Goal: Task Accomplishment & Management: Use online tool/utility

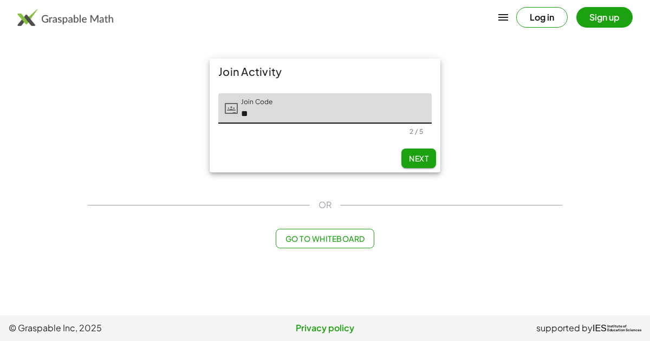
type input "*"
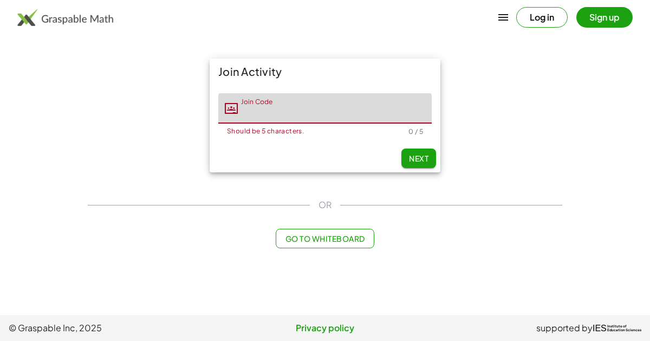
click at [254, 114] on input "Join Code" at bounding box center [335, 108] width 194 height 30
type input "*"
click at [55, 35] on main "Join Activity Join Code Join Code Should be 5 characters. 0 / 5 Next OR Go to W…" at bounding box center [325, 157] width 650 height 315
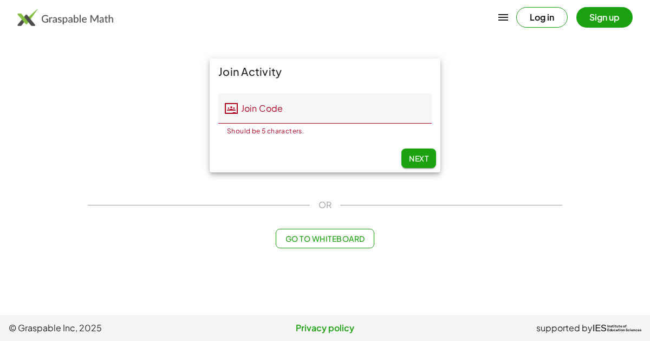
click at [438, 10] on div "Log in Sign up" at bounding box center [325, 17] width 650 height 26
click at [612, 79] on main "Join Activity Join Code Join Code Should be 5 characters. 0 / 5 Next OR Go to W…" at bounding box center [325, 157] width 650 height 315
click at [581, 329] on span "supported by" at bounding box center [564, 327] width 56 height 13
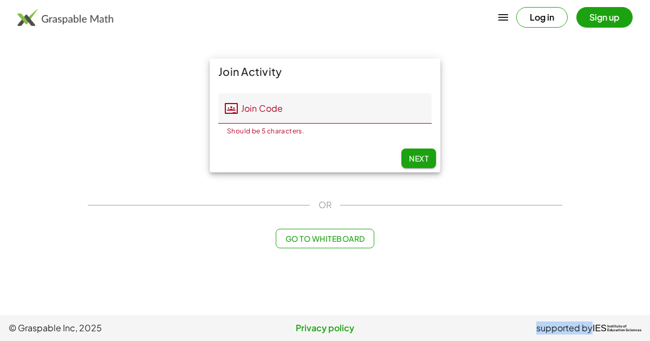
click at [581, 329] on span "supported by" at bounding box center [564, 327] width 56 height 13
click at [549, 323] on span "supported by" at bounding box center [564, 327] width 56 height 13
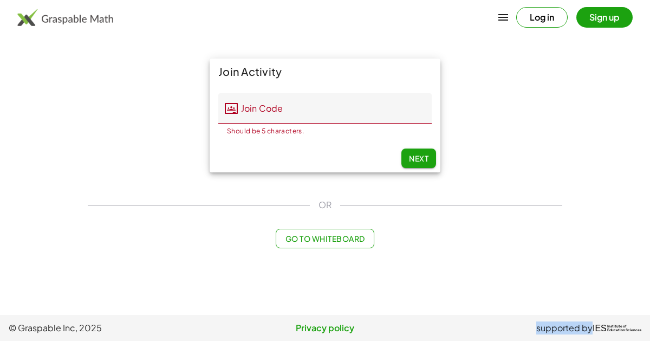
click at [549, 323] on span "supported by" at bounding box center [564, 327] width 56 height 13
click at [411, 21] on div "Log in Sign up" at bounding box center [325, 17] width 650 height 26
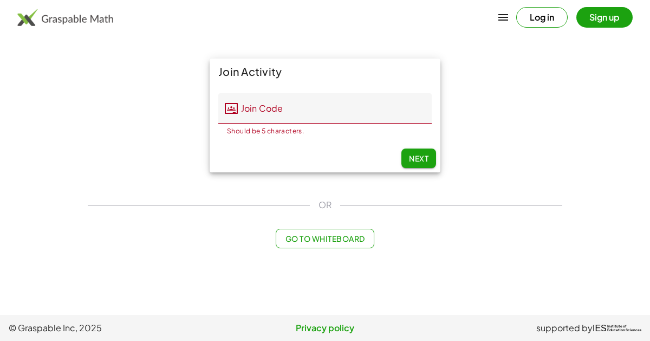
click at [102, 23] on img at bounding box center [65, 17] width 96 height 17
click at [160, 41] on main "Join Activity Join Code Join Code Should be 5 characters. 0 / 5 Next OR Go to W…" at bounding box center [325, 157] width 650 height 315
click at [233, 67] on div "Join Activity" at bounding box center [325, 72] width 231 height 26
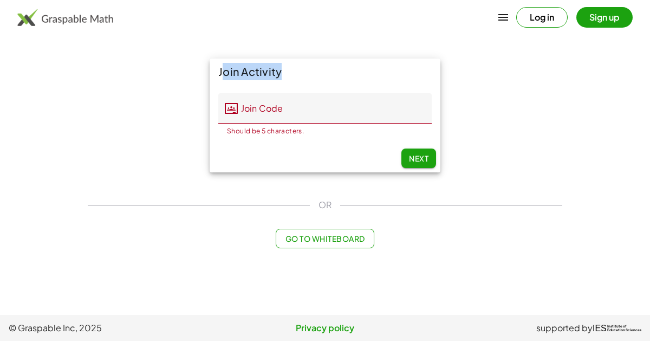
click at [233, 67] on div "Join Activity" at bounding box center [325, 72] width 231 height 26
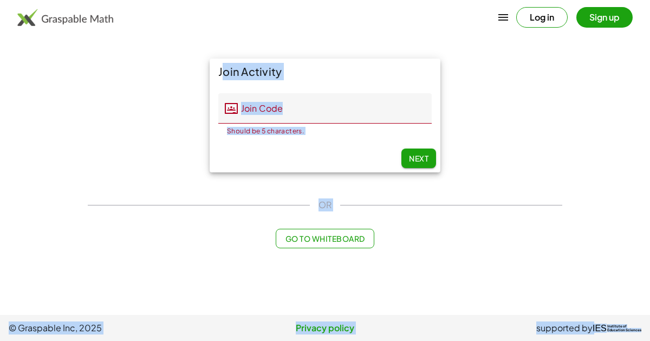
drag, startPoint x: 194, startPoint y: 61, endPoint x: 645, endPoint y: 339, distance: 529.5
click at [645, 339] on div "Log in Sign up Learning Resources Teachers Schools and Districts Request PD Abo…" at bounding box center [325, 170] width 650 height 341
click at [157, 90] on div "Join Activity Join Code Join Code Should be 5 characters. 0 / 5 Next" at bounding box center [325, 115] width 488 height 127
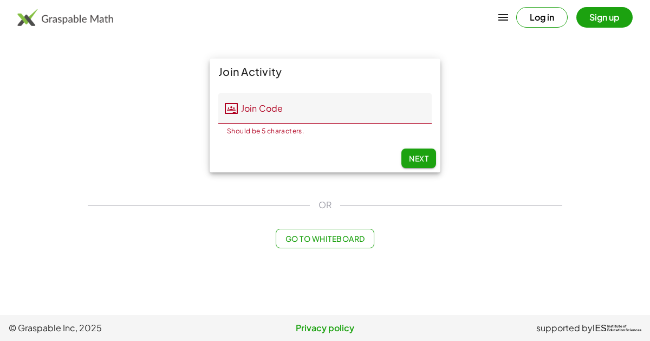
click at [475, 185] on div "Join Activity Join Code Join Code Should be 5 characters. 0 / 5 Next OR Go to W…" at bounding box center [325, 153] width 488 height 203
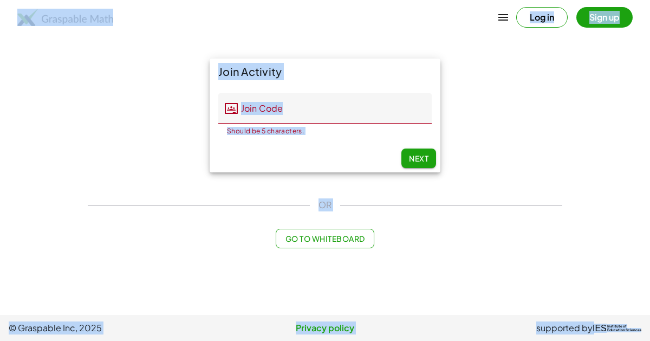
drag, startPoint x: 4, startPoint y: 1, endPoint x: 647, endPoint y: 339, distance: 726.8
click at [647, 339] on div "Log in Sign up Learning Resources Teachers Schools and Districts Request PD Abo…" at bounding box center [325, 170] width 650 height 341
click at [440, 276] on main "Join Activity Join Code Join Code Should be 5 characters. 0 / 5 Next OR Go to W…" at bounding box center [325, 157] width 650 height 315
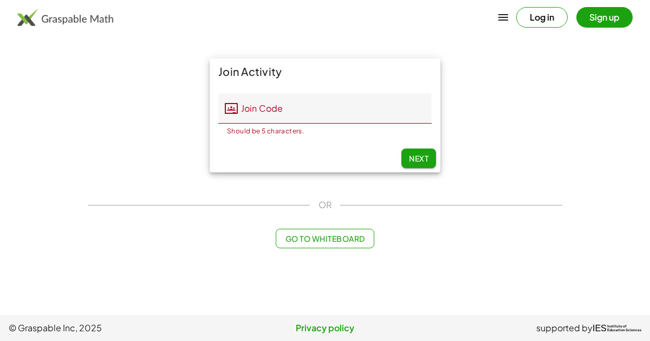
click at [275, 117] on input "Join Code" at bounding box center [335, 108] width 194 height 30
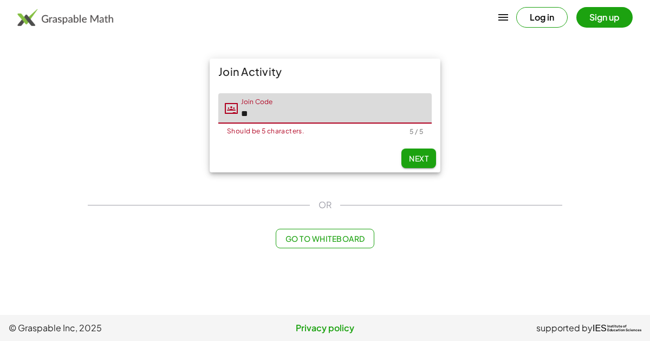
type input "*"
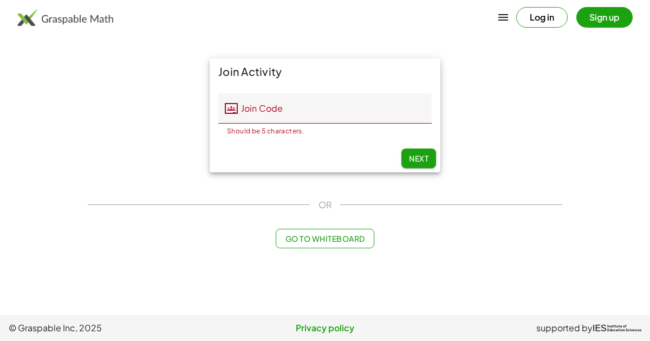
click at [465, 37] on main "Join Activity Join Code Join Code Should be 5 characters. 0 / 5 Next OR Go to W…" at bounding box center [325, 157] width 650 height 315
click at [321, 113] on input "Join Code" at bounding box center [335, 108] width 194 height 30
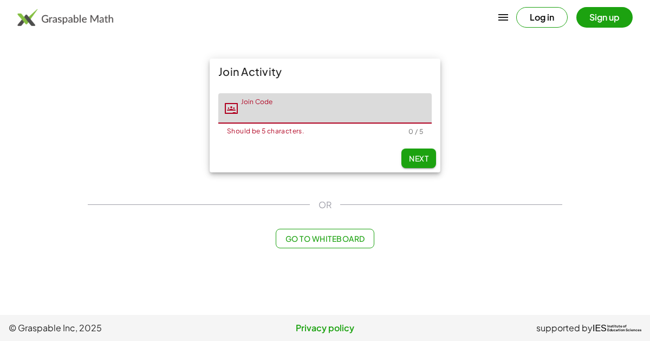
click at [321, 113] on input "Join Code" at bounding box center [335, 108] width 194 height 30
type input "*"
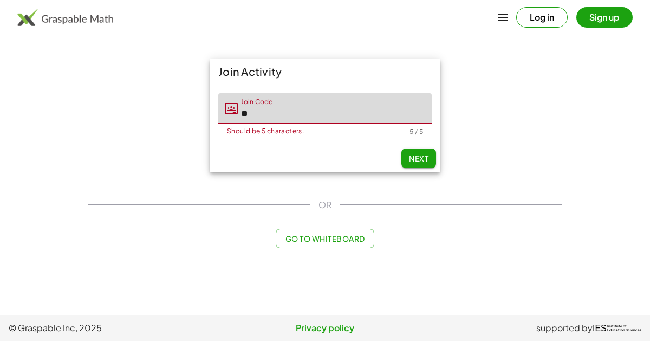
type input "*"
click at [321, 114] on input "Join Code" at bounding box center [335, 108] width 194 height 30
type input "*"
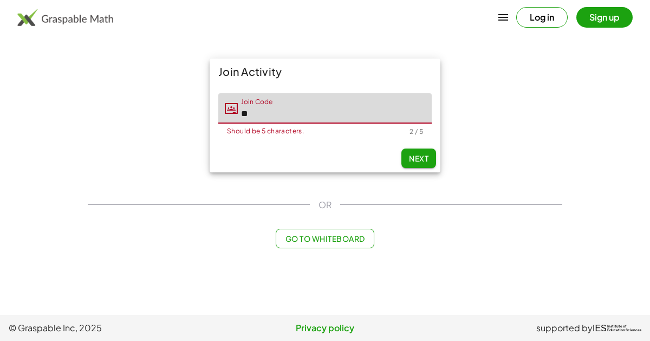
type input "*"
click at [415, 157] on span "Next" at bounding box center [419, 158] width 20 height 10
type input "*****"
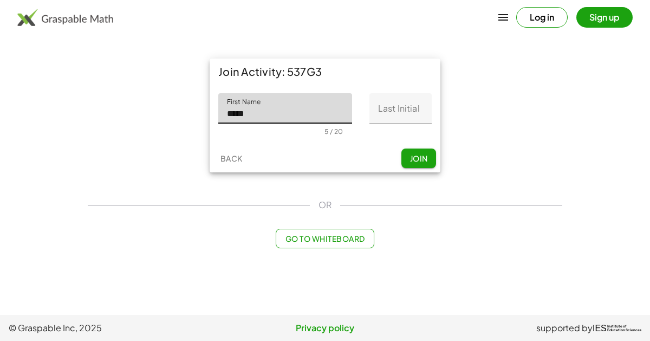
type input "*****"
click at [409, 108] on input "Last Initial" at bounding box center [400, 108] width 62 height 30
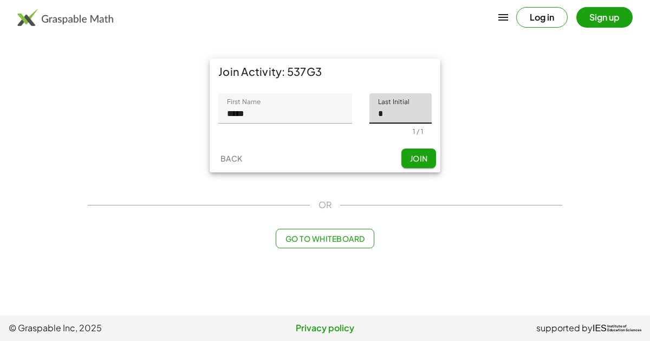
type input "*"
click at [413, 156] on span "Join" at bounding box center [419, 158] width 18 height 10
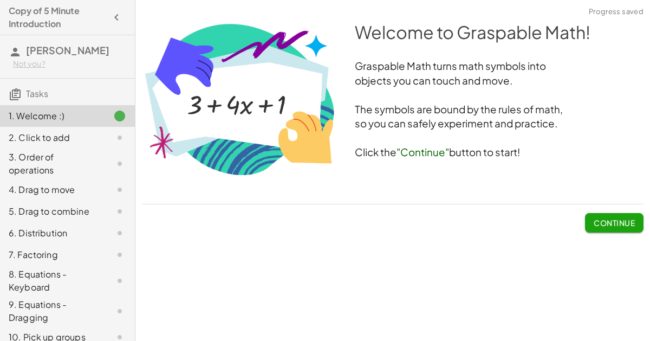
click at [630, 218] on span "Continue" at bounding box center [614, 223] width 41 height 10
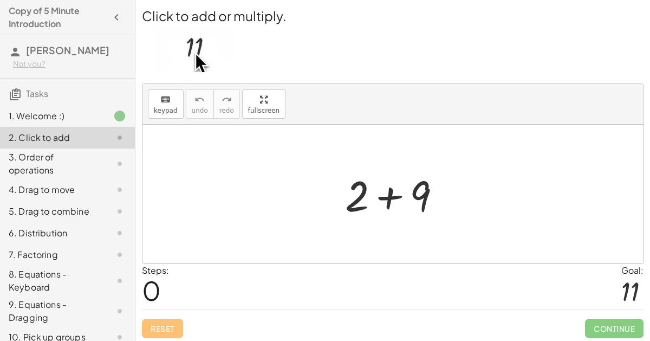
click at [356, 212] on div at bounding box center [397, 194] width 115 height 56
click at [367, 201] on div at bounding box center [397, 194] width 115 height 56
click at [166, 108] on span "keypad" at bounding box center [166, 111] width 24 height 8
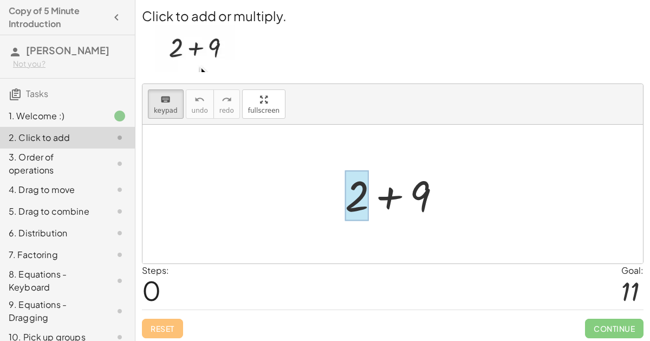
click at [364, 194] on div at bounding box center [357, 195] width 24 height 50
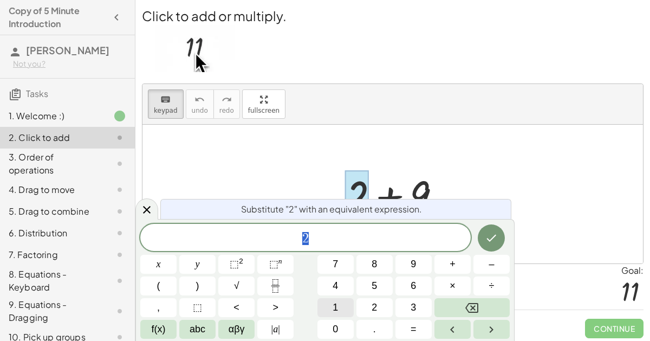
click at [344, 308] on button "1" at bounding box center [335, 307] width 36 height 19
click at [452, 267] on span "+" at bounding box center [453, 264] width 6 height 15
click at [339, 310] on button "1" at bounding box center [335, 307] width 36 height 19
click at [504, 236] on button "Done" at bounding box center [491, 237] width 27 height 27
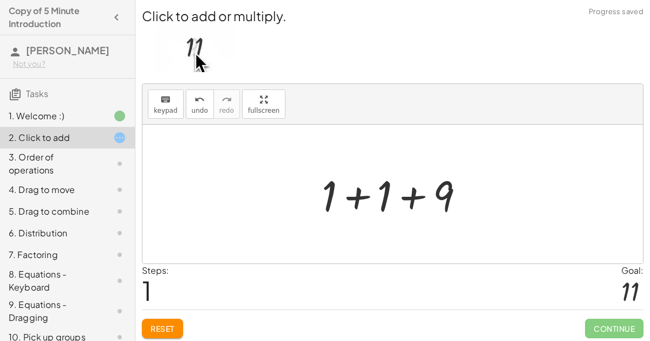
click at [417, 200] on div at bounding box center [397, 194] width 162 height 56
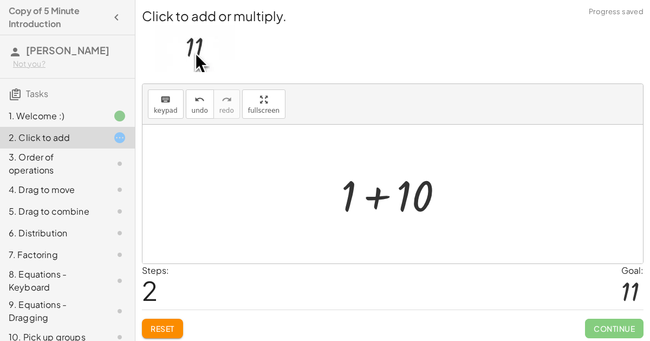
click at [412, 195] on div at bounding box center [397, 194] width 122 height 56
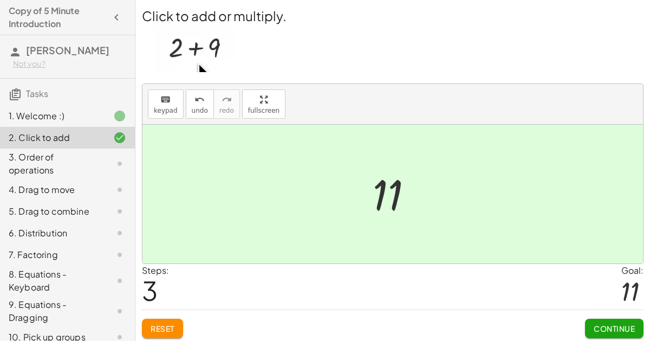
click at [629, 328] on span "Continue" at bounding box center [614, 328] width 41 height 10
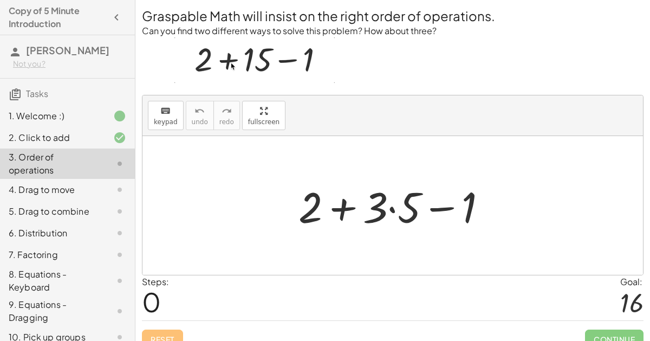
click at [329, 199] on div at bounding box center [397, 206] width 208 height 56
click at [467, 201] on div at bounding box center [397, 206] width 208 height 56
click at [385, 214] on div at bounding box center [397, 206] width 208 height 56
click at [314, 202] on div at bounding box center [397, 206] width 208 height 56
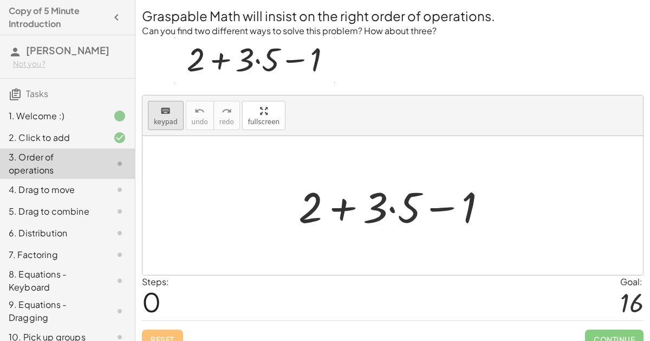
click at [167, 120] on span "keypad" at bounding box center [166, 122] width 24 height 8
click at [379, 213] on div at bounding box center [375, 206] width 25 height 50
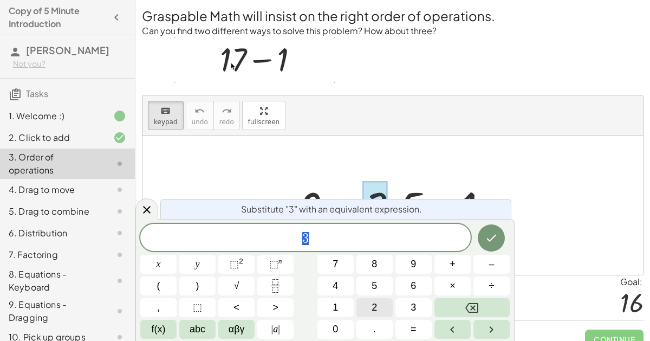
click at [383, 308] on button "2" at bounding box center [374, 307] width 36 height 19
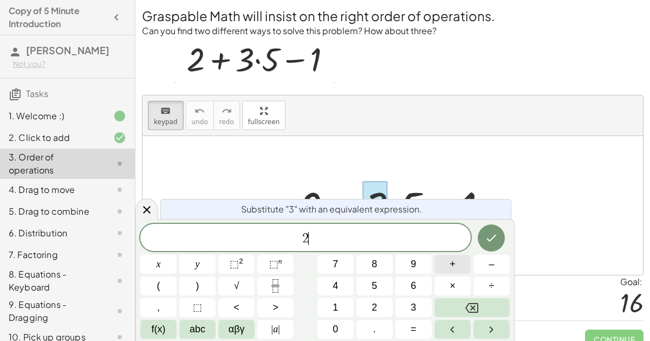
click at [459, 270] on button "+" at bounding box center [452, 264] width 36 height 19
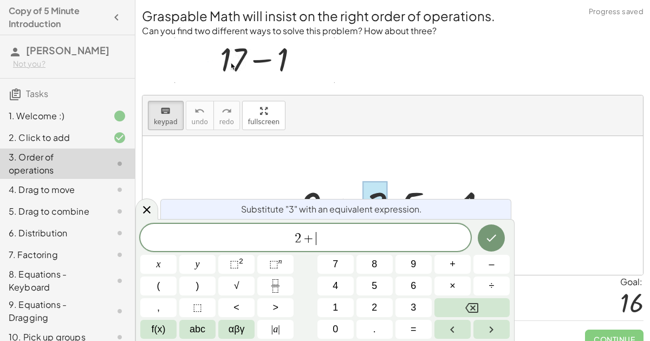
click at [354, 304] on div "2 + ​ x y ⬚ 2 ⬚ n 7 8 9 + – ( ) √ 4 5 6 × ÷ , ⬚ < > 1 2 3 f(x) abc αβγ | a | 0 …" at bounding box center [324, 281] width 369 height 115
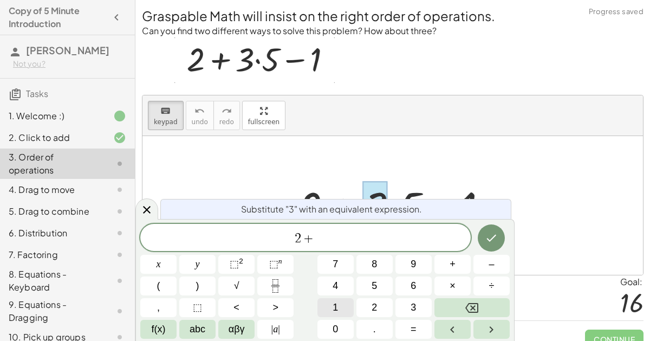
click at [330, 308] on button "1" at bounding box center [335, 307] width 36 height 19
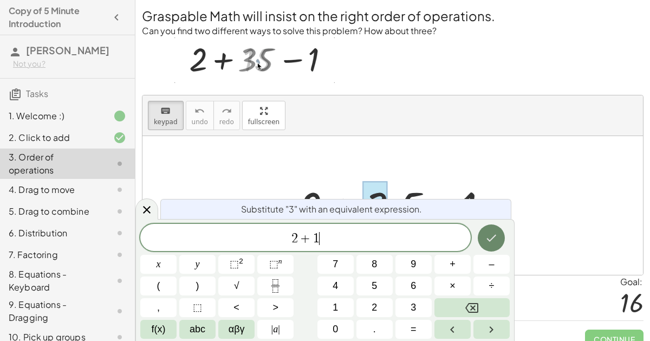
click at [489, 236] on icon "Done" at bounding box center [491, 237] width 13 height 13
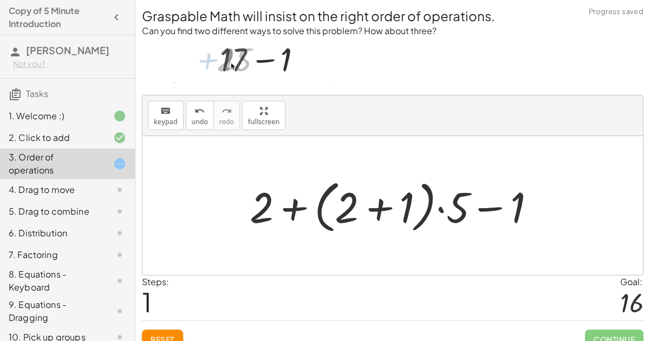
click at [432, 212] on div at bounding box center [396, 205] width 305 height 62
click at [369, 198] on div at bounding box center [396, 205] width 305 height 62
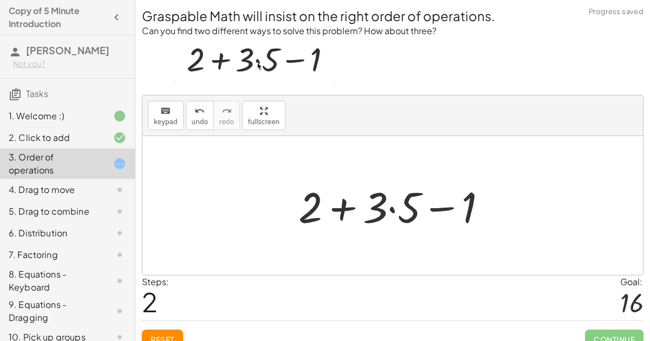
click at [351, 196] on div at bounding box center [397, 206] width 208 height 56
click at [307, 213] on div at bounding box center [397, 206] width 208 height 56
click at [177, 124] on button "keyboard keypad" at bounding box center [166, 115] width 36 height 29
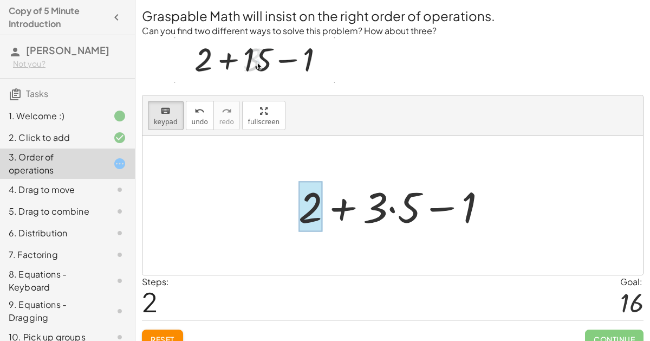
click at [311, 200] on div at bounding box center [311, 206] width 24 height 50
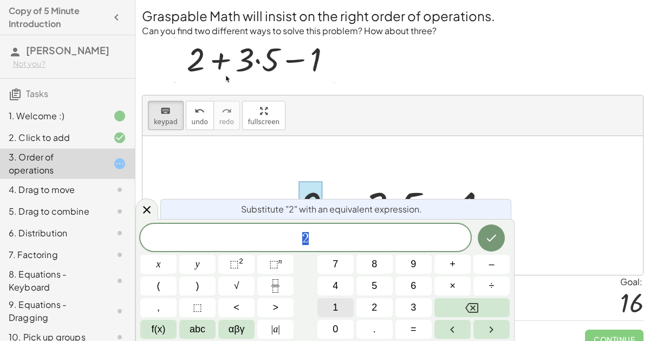
click at [336, 307] on span "1" at bounding box center [335, 307] width 5 height 15
click at [449, 268] on button "+" at bounding box center [452, 264] width 36 height 19
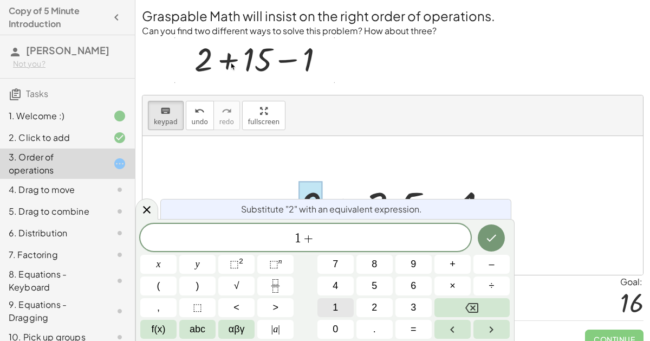
click at [343, 314] on button "1" at bounding box center [335, 307] width 36 height 19
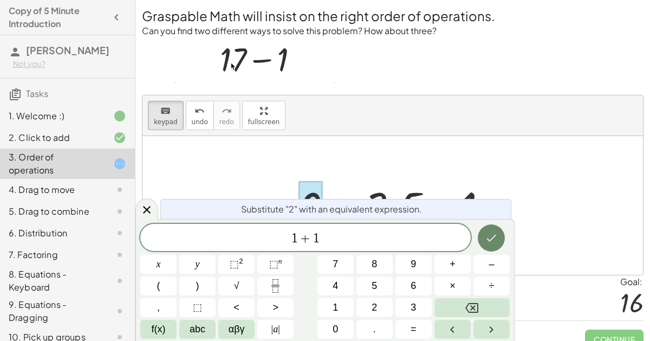
click at [492, 239] on icon "Done" at bounding box center [492, 238] width 10 height 7
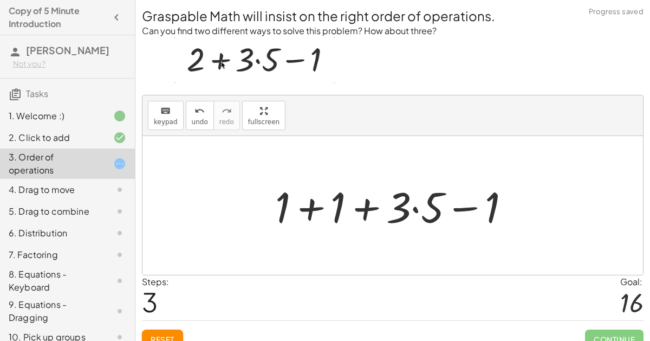
click at [365, 210] on div at bounding box center [397, 206] width 255 height 56
click at [328, 209] on div at bounding box center [397, 206] width 255 height 56
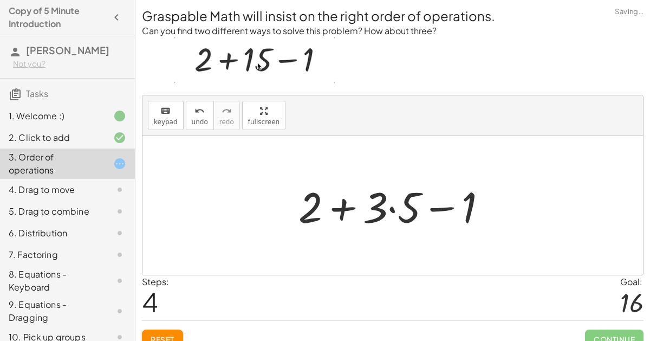
click at [361, 210] on div at bounding box center [397, 206] width 208 height 56
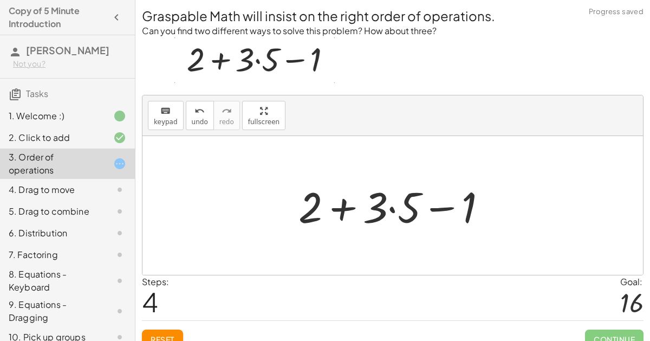
click at [454, 205] on div at bounding box center [397, 206] width 208 height 56
click at [186, 110] on button "undo undo" at bounding box center [200, 115] width 28 height 29
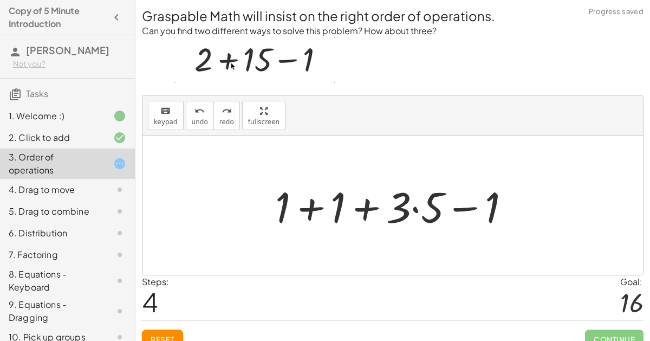
click at [380, 199] on div at bounding box center [397, 206] width 255 height 56
click at [415, 212] on div at bounding box center [397, 206] width 255 height 56
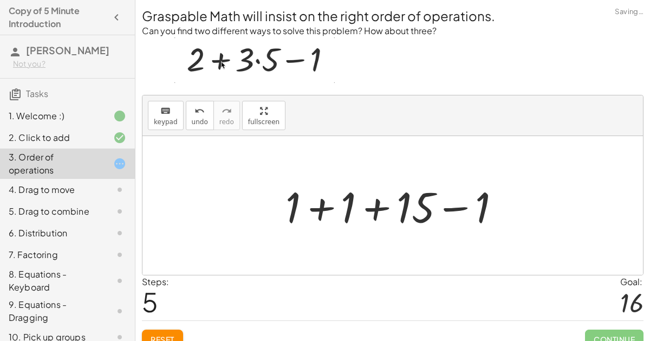
click at [356, 202] on div at bounding box center [397, 206] width 235 height 56
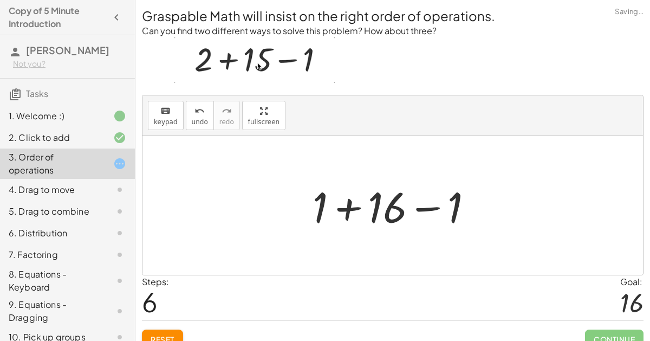
click at [326, 202] on div at bounding box center [397, 206] width 180 height 56
click at [303, 200] on div "+ 2 + · 3 · 5 − 1 + 2 + · ( + 2 + 1 ) · 5 − 1 + 2 + · 3 · 5 − 1 + 1 + 1 + · 3 ·…" at bounding box center [392, 205] width 193 height 61
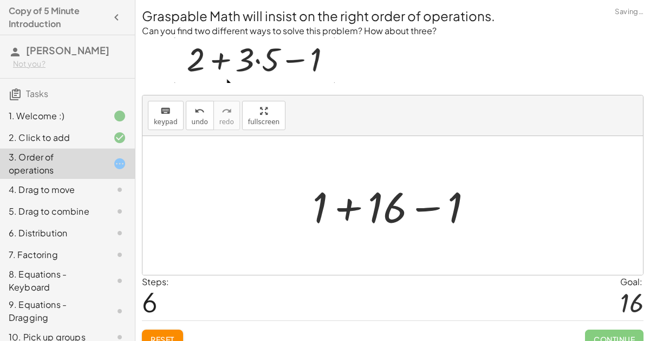
click at [347, 211] on div at bounding box center [397, 206] width 180 height 56
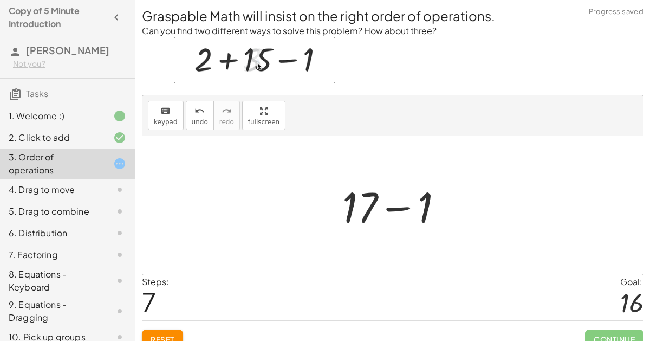
click at [394, 206] on div at bounding box center [397, 206] width 120 height 56
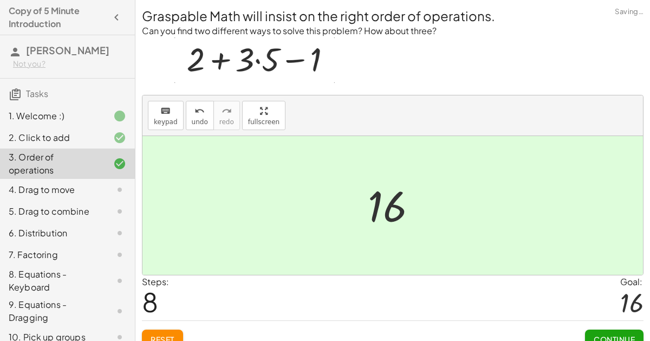
click at [605, 337] on span "Continue" at bounding box center [614, 339] width 41 height 10
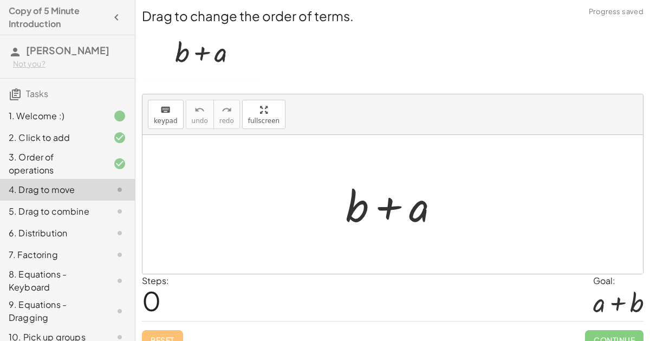
click at [359, 204] on div at bounding box center [396, 205] width 113 height 56
click at [388, 207] on div at bounding box center [396, 205] width 113 height 56
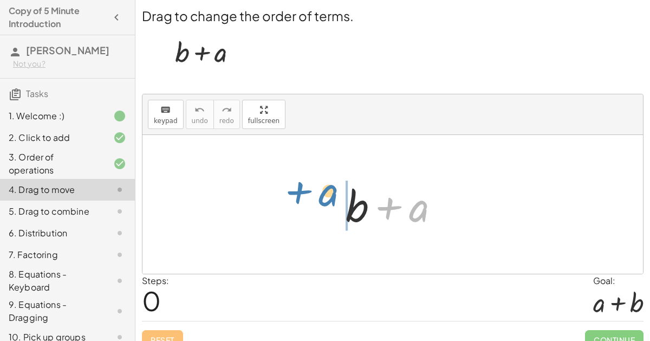
drag, startPoint x: 413, startPoint y: 216, endPoint x: 322, endPoint y: 202, distance: 92.1
click at [322, 202] on div "+ a + b + a" at bounding box center [392, 204] width 501 height 139
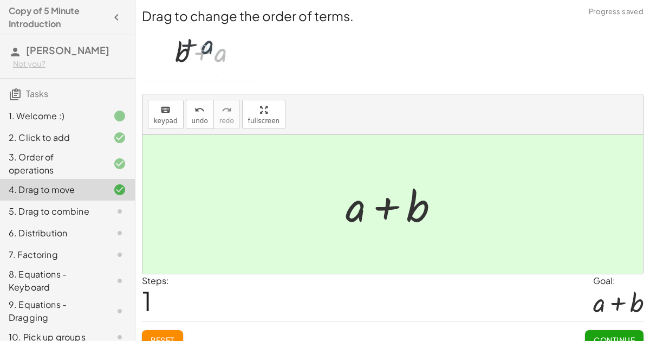
click at [617, 337] on span "Continue" at bounding box center [614, 340] width 41 height 10
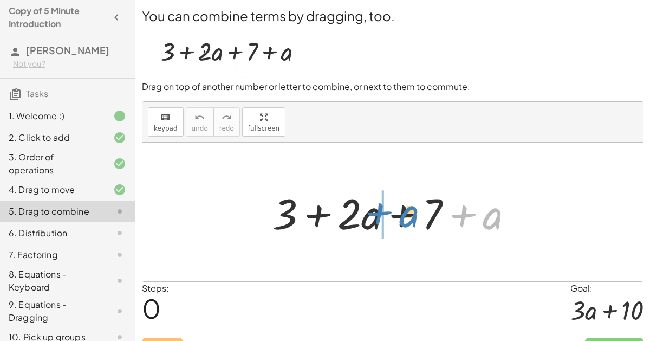
drag, startPoint x: 490, startPoint y: 224, endPoint x: 406, endPoint y: 221, distance: 84.0
click at [406, 221] on div at bounding box center [397, 212] width 261 height 56
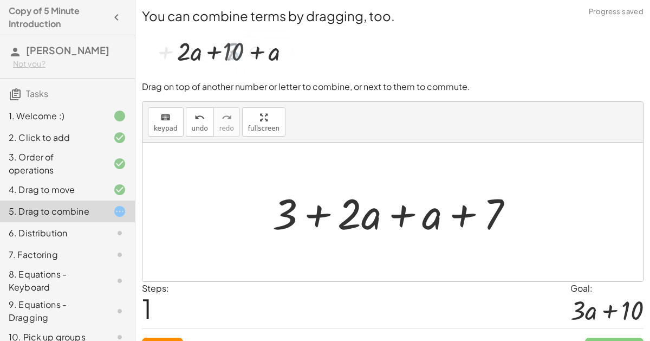
click at [398, 213] on div at bounding box center [397, 212] width 261 height 56
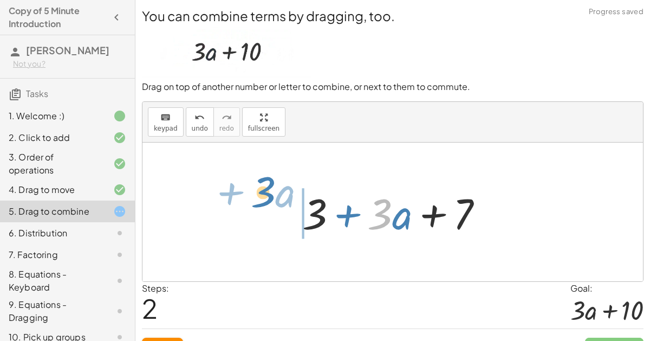
drag, startPoint x: 390, startPoint y: 212, endPoint x: 274, endPoint y: 191, distance: 117.9
click at [274, 191] on div "+ 3 + · 2 · a + 7 + a + 3 + · 2 · a + a + 7 · 3 + · a + 3 + · a + 7 · 3" at bounding box center [392, 211] width 501 height 139
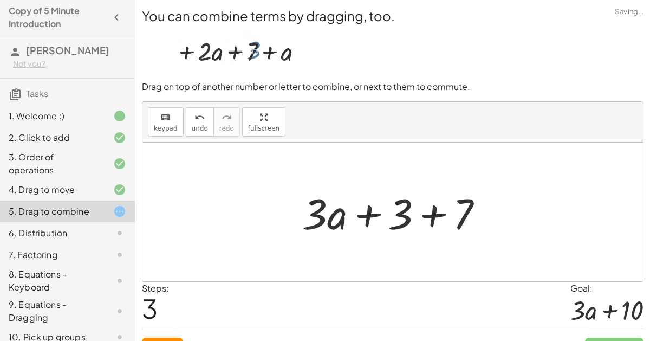
click at [423, 215] on div at bounding box center [397, 212] width 200 height 56
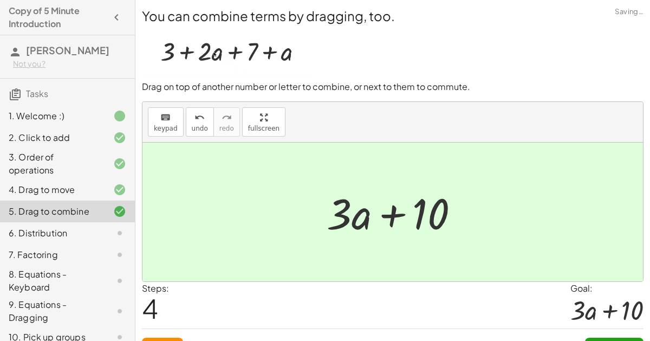
click at [614, 340] on button "Continue" at bounding box center [614, 348] width 59 height 20
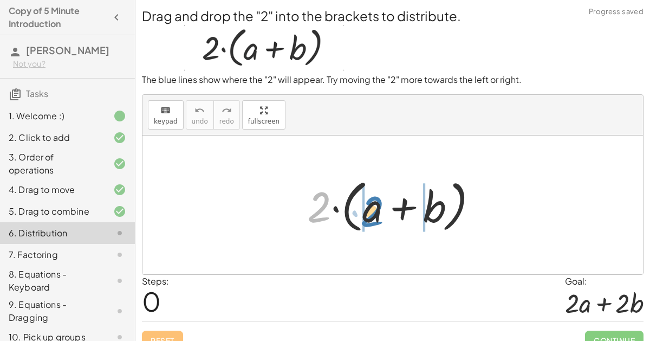
drag, startPoint x: 315, startPoint y: 209, endPoint x: 368, endPoint y: 211, distance: 53.1
click at [368, 211] on div at bounding box center [397, 205] width 190 height 62
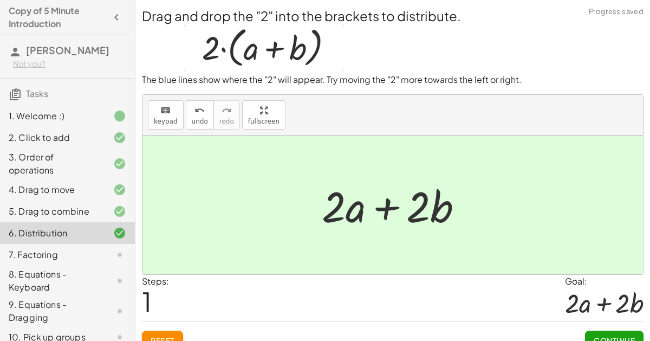
click at [624, 340] on span "Continue" at bounding box center [614, 340] width 41 height 10
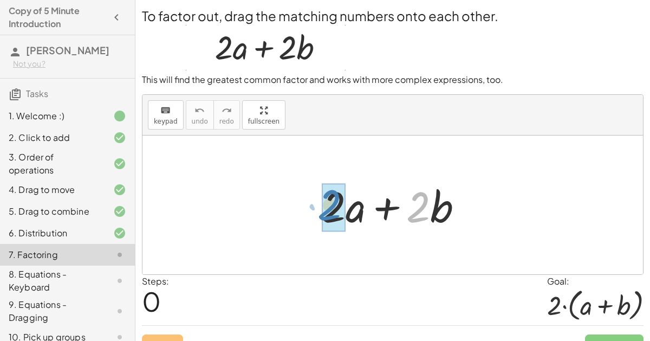
drag, startPoint x: 412, startPoint y: 211, endPoint x: 322, endPoint y: 207, distance: 89.4
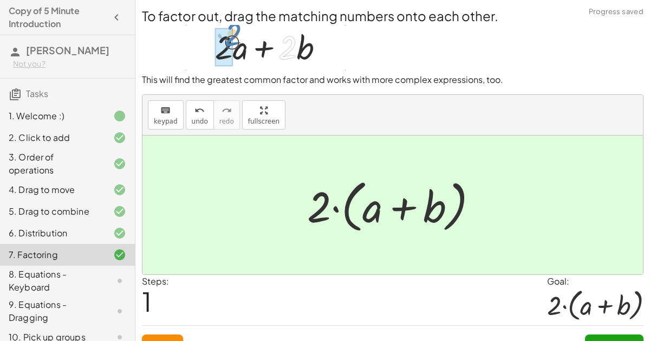
click at [613, 339] on span "Continue" at bounding box center [614, 344] width 41 height 10
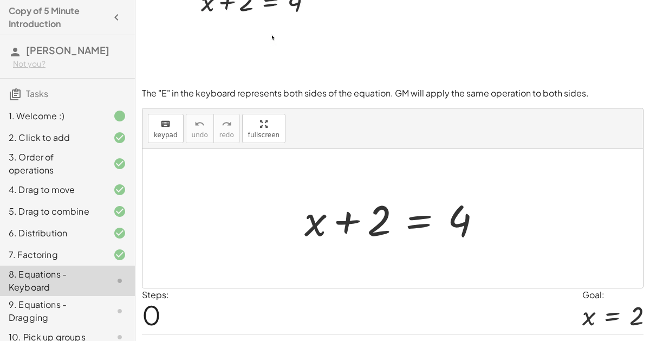
scroll to position [43, 0]
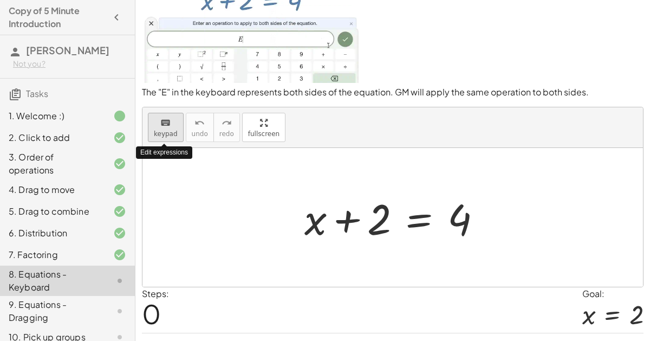
click at [174, 130] on span "keypad" at bounding box center [166, 134] width 24 height 8
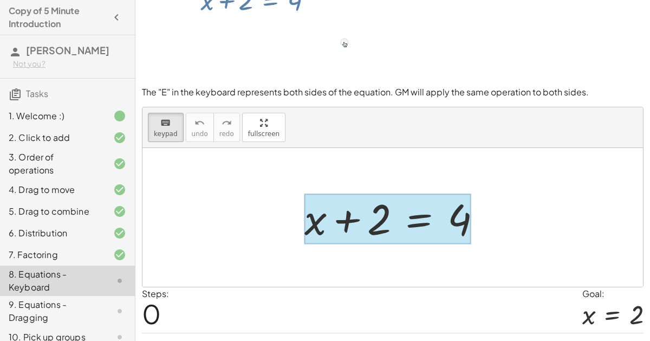
click at [403, 222] on div at bounding box center [387, 218] width 167 height 50
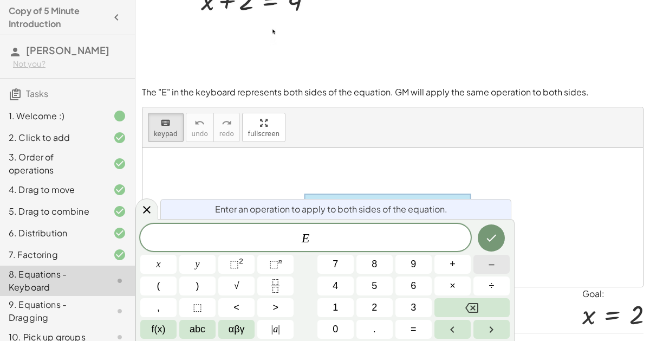
click at [492, 270] on span "–" at bounding box center [491, 264] width 5 height 15
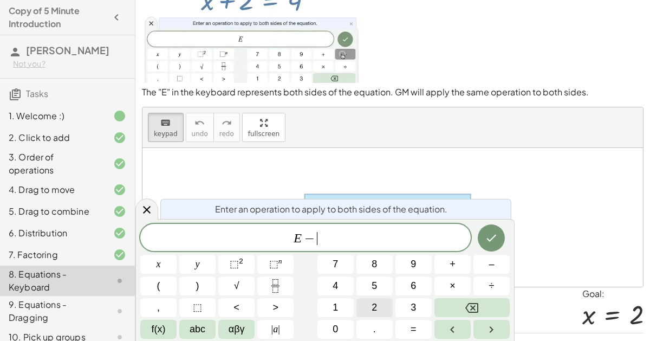
click at [382, 309] on button "2" at bounding box center [374, 307] width 36 height 19
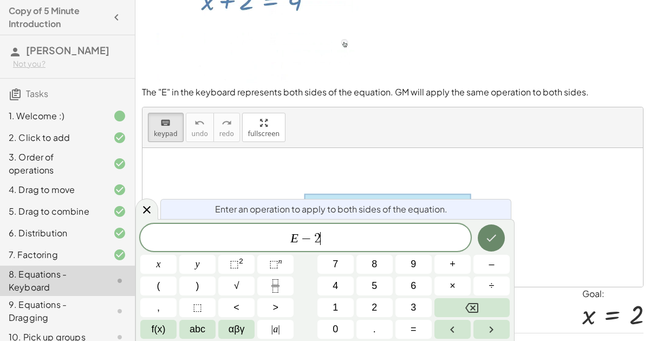
click at [483, 243] on button "Done" at bounding box center [491, 237] width 27 height 27
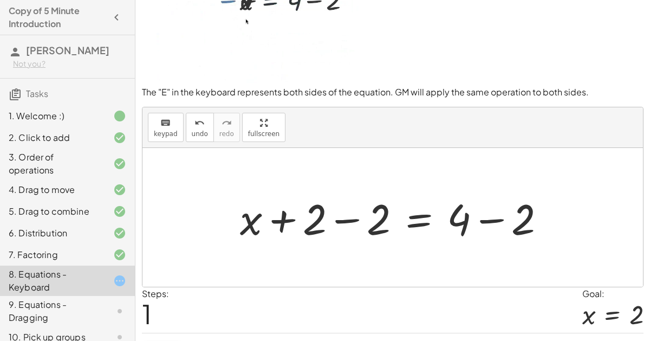
click at [348, 215] on div at bounding box center [397, 218] width 325 height 56
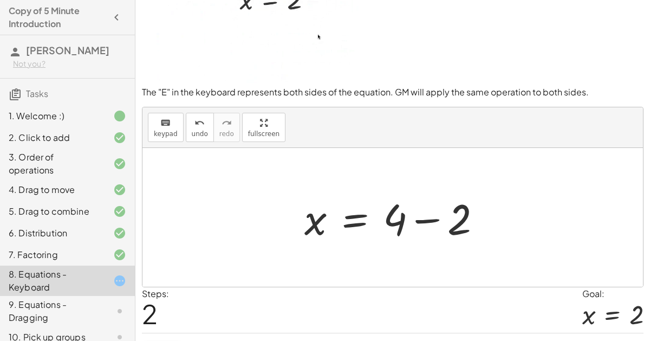
click at [425, 222] on div at bounding box center [397, 218] width 197 height 56
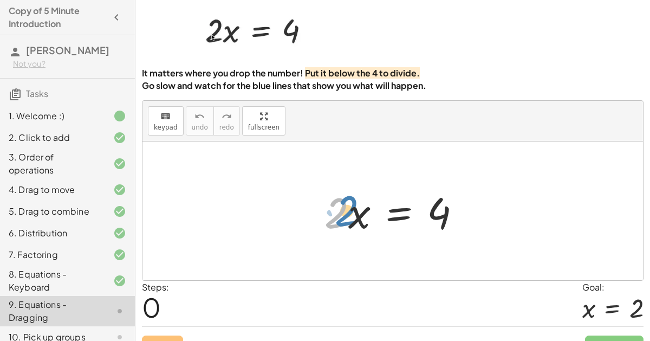
drag, startPoint x: 336, startPoint y: 224, endPoint x: 347, endPoint y: 222, distance: 11.2
click at [347, 222] on div at bounding box center [397, 211] width 156 height 56
drag, startPoint x: 337, startPoint y: 211, endPoint x: 436, endPoint y: 248, distance: 105.6
click at [399, 212] on div at bounding box center [397, 211] width 156 height 56
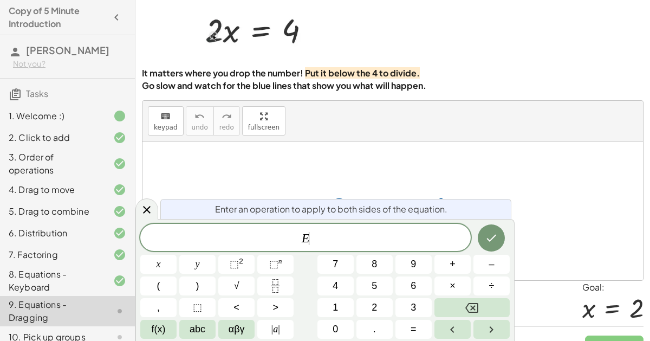
click at [399, 212] on span "Enter an operation to apply to both sides of the equation." at bounding box center [331, 209] width 232 height 13
click at [371, 243] on span "E" at bounding box center [305, 238] width 330 height 15
click at [488, 290] on button "÷" at bounding box center [491, 285] width 36 height 19
click at [371, 308] on button "2" at bounding box center [374, 307] width 36 height 19
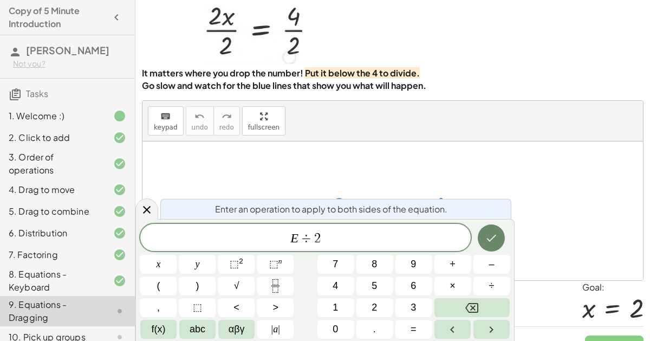
click at [492, 246] on button "Done" at bounding box center [491, 237] width 27 height 27
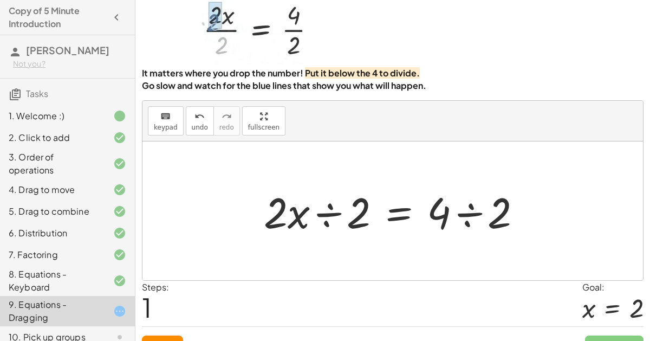
click at [335, 213] on div at bounding box center [396, 211] width 277 height 56
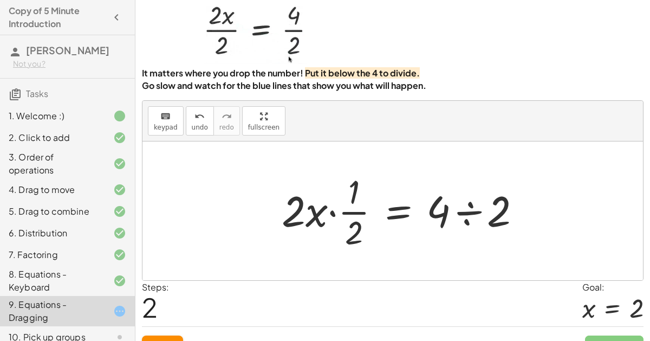
click at [465, 222] on div at bounding box center [405, 210] width 259 height 83
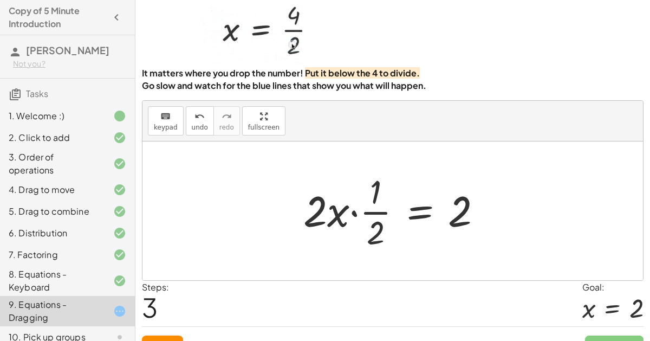
click at [349, 213] on div at bounding box center [397, 210] width 198 height 83
click at [367, 211] on div at bounding box center [397, 210] width 198 height 83
click at [355, 213] on div at bounding box center [397, 210] width 198 height 83
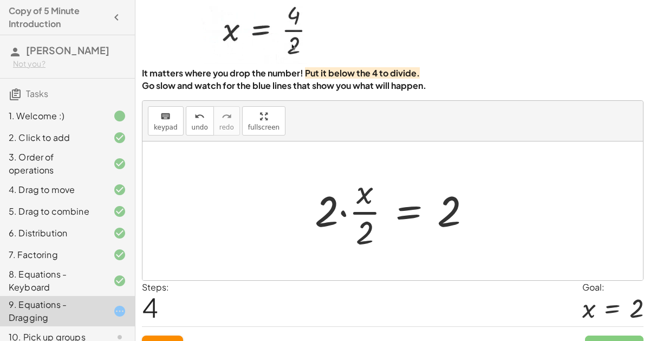
click at [344, 212] on div at bounding box center [397, 210] width 176 height 83
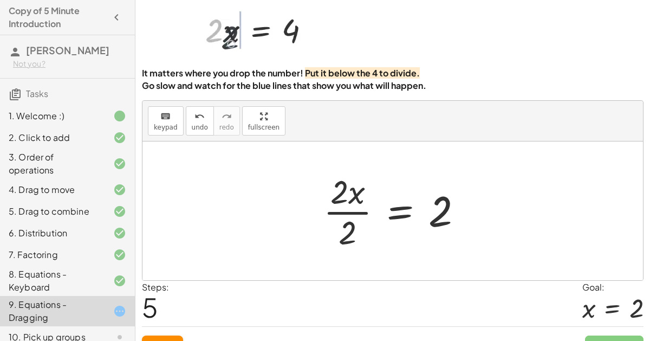
click at [346, 212] on div at bounding box center [397, 210] width 159 height 83
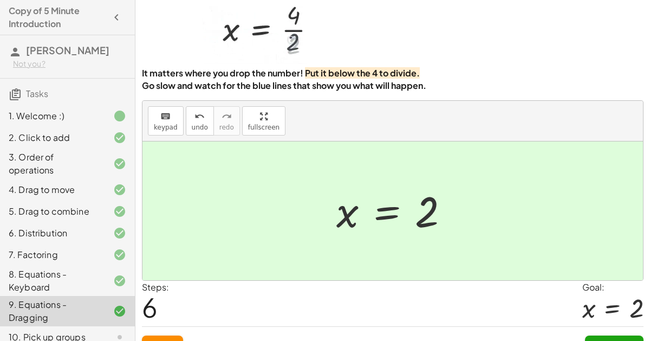
click at [621, 340] on span "Continue" at bounding box center [614, 345] width 41 height 10
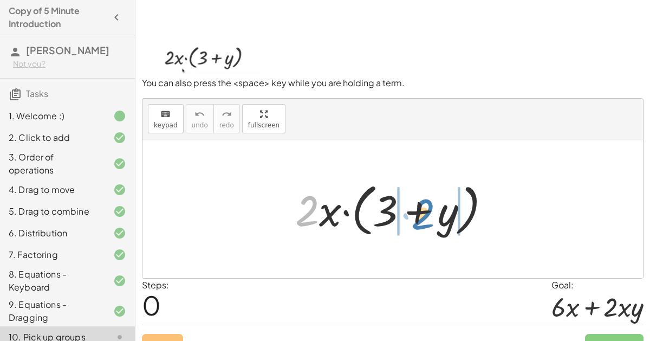
drag, startPoint x: 299, startPoint y: 219, endPoint x: 412, endPoint y: 223, distance: 112.7
click at [412, 223] on div at bounding box center [397, 209] width 215 height 62
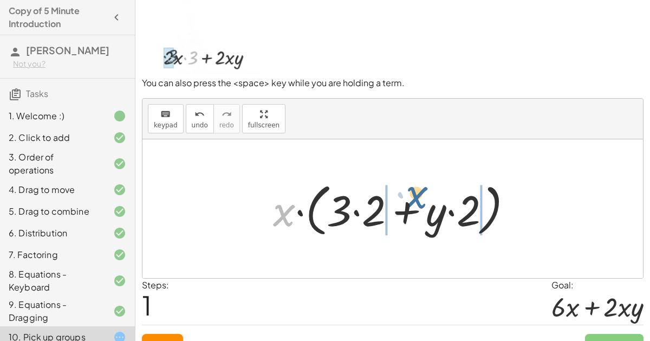
drag, startPoint x: 283, startPoint y: 213, endPoint x: 408, endPoint y: 192, distance: 126.9
click at [408, 192] on div at bounding box center [397, 209] width 259 height 62
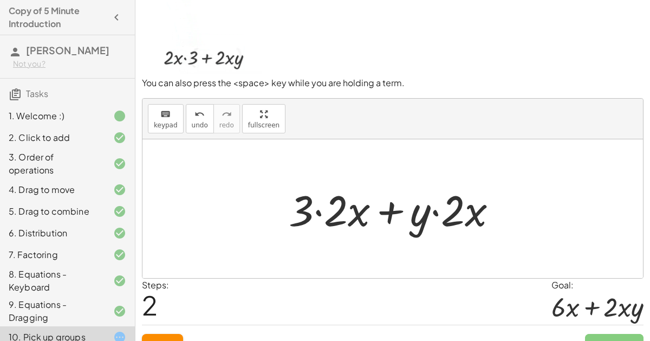
click at [315, 210] on div at bounding box center [397, 209] width 228 height 56
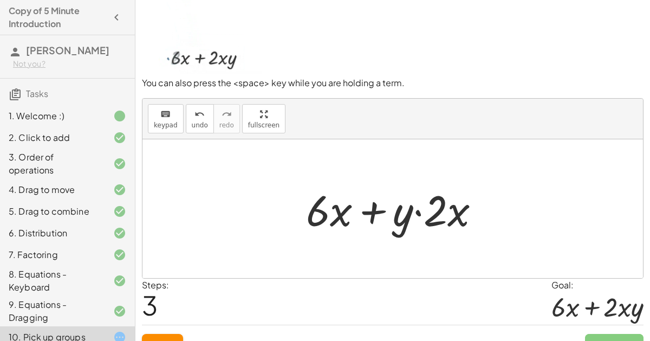
click at [419, 212] on div at bounding box center [397, 209] width 193 height 56
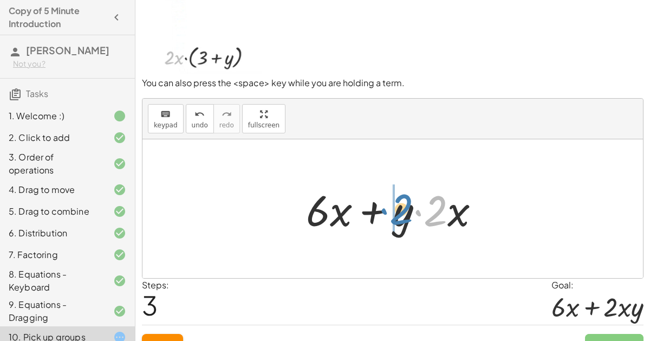
drag, startPoint x: 439, startPoint y: 211, endPoint x: 404, endPoint y: 210, distance: 34.7
click at [404, 210] on div at bounding box center [397, 209] width 193 height 56
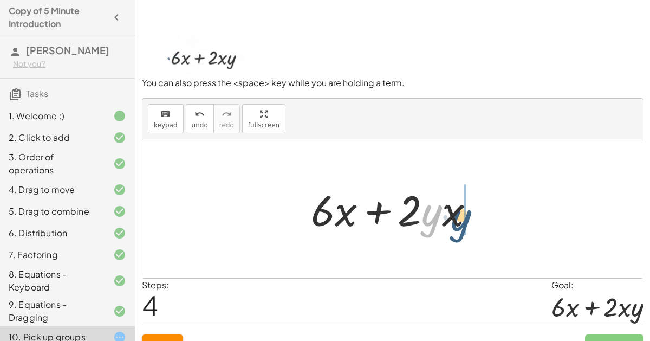
drag, startPoint x: 432, startPoint y: 221, endPoint x: 460, endPoint y: 224, distance: 28.4
click at [460, 224] on div at bounding box center [397, 209] width 183 height 56
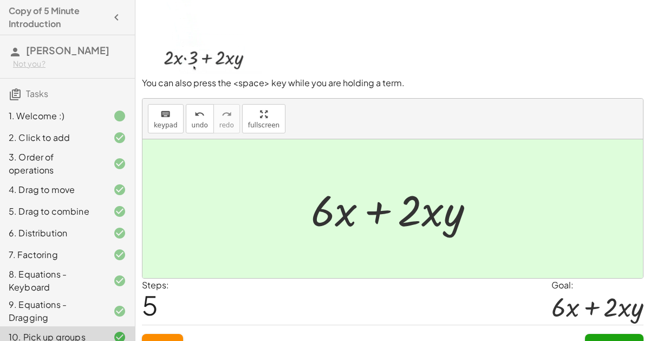
click at [613, 340] on span "Continue" at bounding box center [614, 344] width 41 height 10
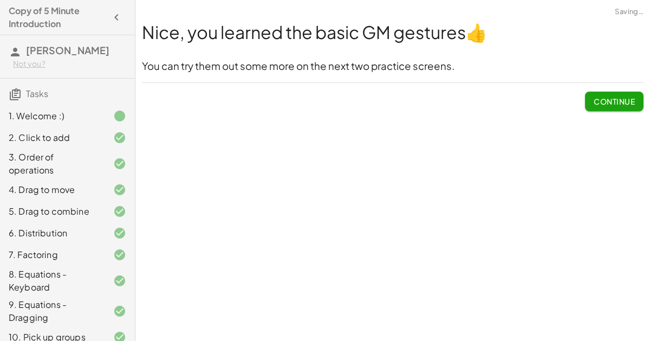
scroll to position [0, 0]
click at [632, 105] on span "Continue" at bounding box center [614, 101] width 41 height 10
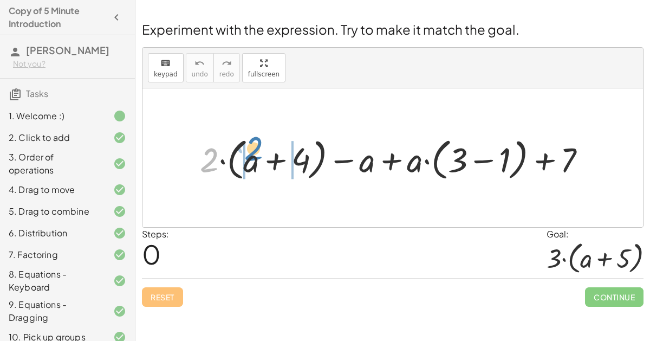
drag, startPoint x: 212, startPoint y: 154, endPoint x: 258, endPoint y: 142, distance: 48.2
click at [258, 142] on div at bounding box center [397, 158] width 406 height 50
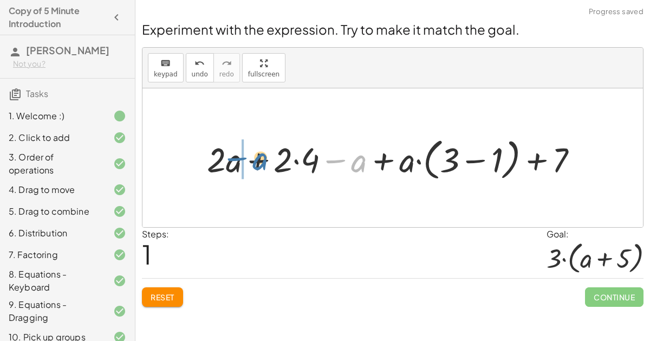
drag, startPoint x: 360, startPoint y: 161, endPoint x: 263, endPoint y: 159, distance: 97.5
click at [263, 159] on div at bounding box center [397, 158] width 391 height 50
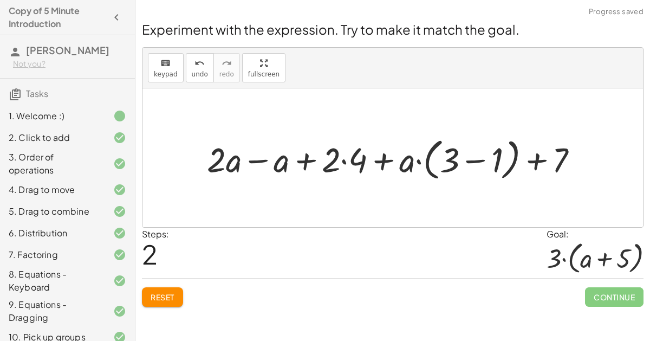
click at [257, 160] on div at bounding box center [397, 158] width 391 height 50
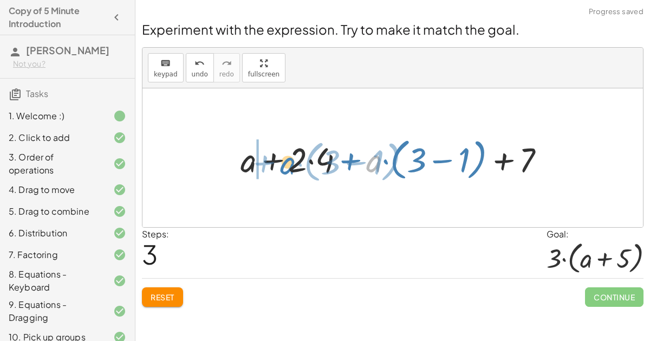
drag, startPoint x: 377, startPoint y: 161, endPoint x: 290, endPoint y: 162, distance: 86.1
click at [290, 162] on div at bounding box center [397, 158] width 324 height 50
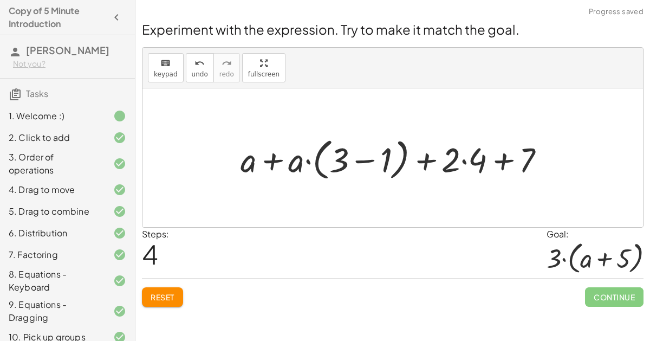
click at [274, 158] on div at bounding box center [397, 158] width 324 height 50
drag, startPoint x: 294, startPoint y: 162, endPoint x: 336, endPoint y: 153, distance: 43.2
click at [336, 153] on div at bounding box center [397, 158] width 324 height 50
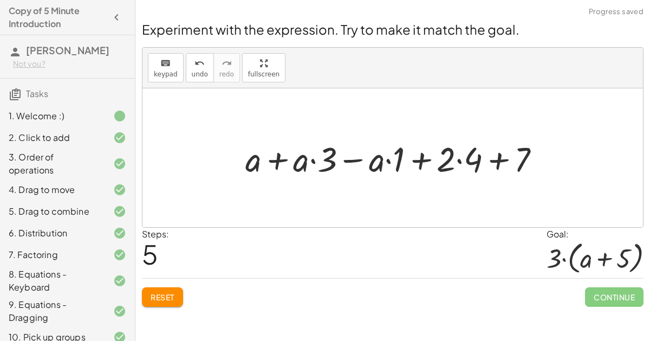
click at [278, 157] on div at bounding box center [397, 157] width 314 height 45
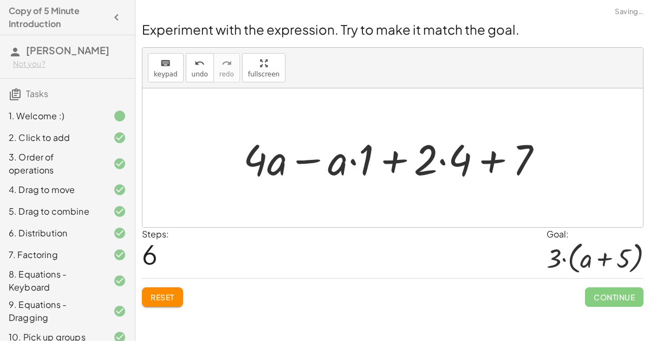
click at [309, 162] on div at bounding box center [397, 158] width 319 height 56
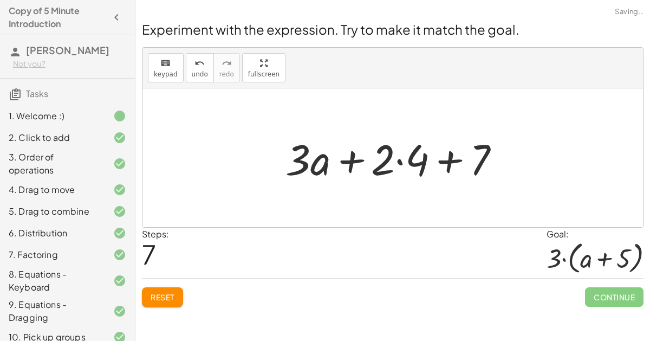
click at [449, 161] on div at bounding box center [396, 158] width 233 height 56
drag, startPoint x: 388, startPoint y: 161, endPoint x: 397, endPoint y: 143, distance: 19.6
click at [397, 143] on div at bounding box center [396, 158] width 233 height 56
drag, startPoint x: 287, startPoint y: 164, endPoint x: 412, endPoint y: 172, distance: 125.4
click at [412, 172] on div at bounding box center [396, 158] width 233 height 56
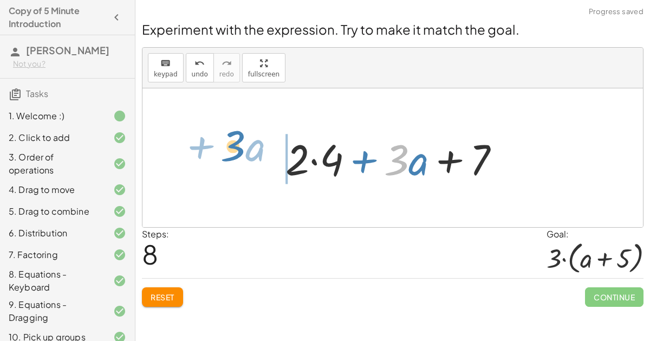
drag, startPoint x: 403, startPoint y: 163, endPoint x: 241, endPoint y: 150, distance: 163.0
click at [241, 150] on div "+ · 2 · ( + a + 4 ) − a + · a · ( + 3 − 1 ) + 7 + · 2 · a + · 2 · 4 − a + · a ·…" at bounding box center [392, 157] width 501 height 139
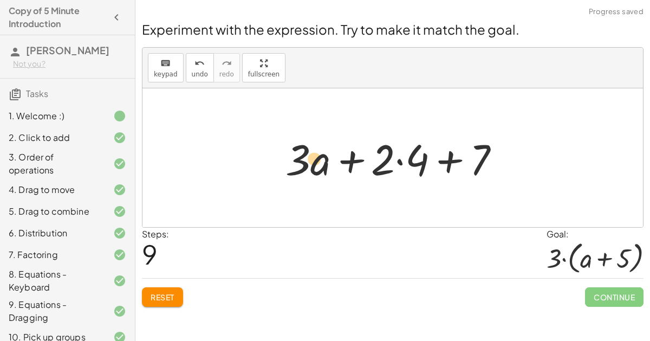
drag, startPoint x: 307, startPoint y: 160, endPoint x: 324, endPoint y: 157, distance: 17.6
click at [324, 157] on div at bounding box center [396, 158] width 233 height 56
drag, startPoint x: 322, startPoint y: 166, endPoint x: 312, endPoint y: 159, distance: 12.9
click at [312, 159] on div at bounding box center [396, 158] width 233 height 56
click at [443, 160] on div at bounding box center [396, 158] width 233 height 56
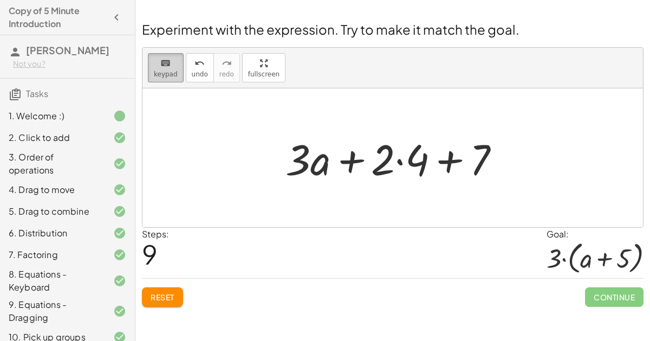
click at [157, 74] on span "keypad" at bounding box center [166, 74] width 24 height 8
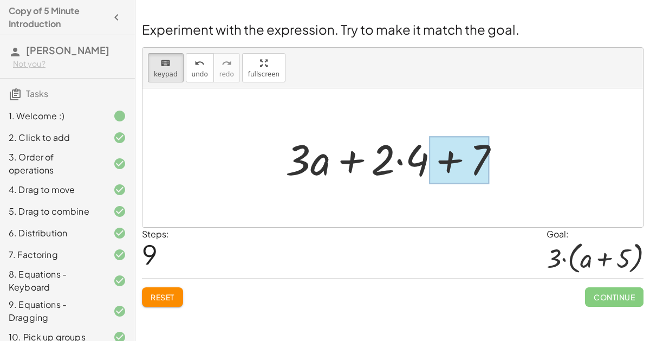
click at [455, 168] on div at bounding box center [459, 160] width 61 height 48
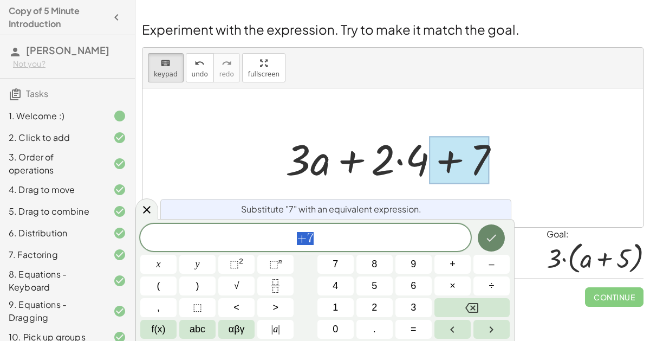
click at [488, 242] on icon "Done" at bounding box center [491, 237] width 13 height 13
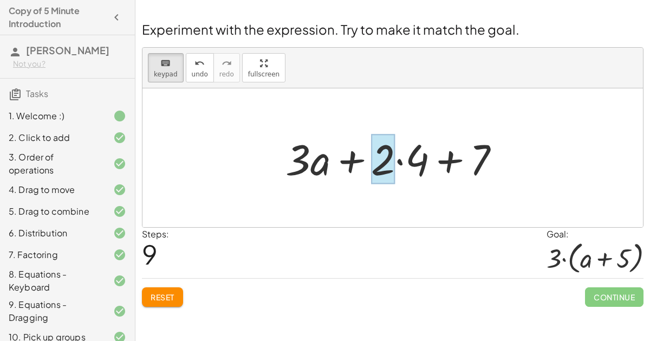
click at [388, 166] on div at bounding box center [383, 159] width 24 height 50
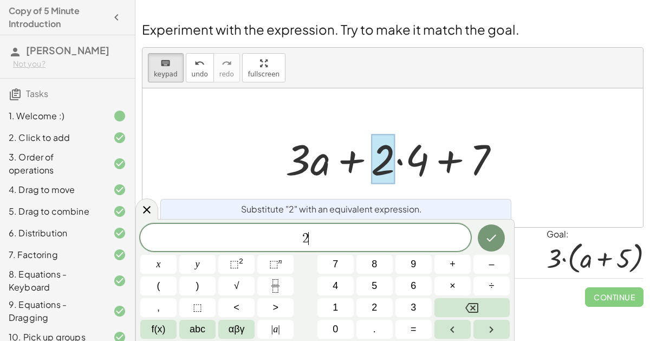
click at [378, 241] on span "2 ​" at bounding box center [305, 238] width 330 height 15
click at [428, 162] on div at bounding box center [396, 158] width 233 height 56
click at [494, 244] on button "Done" at bounding box center [491, 237] width 27 height 27
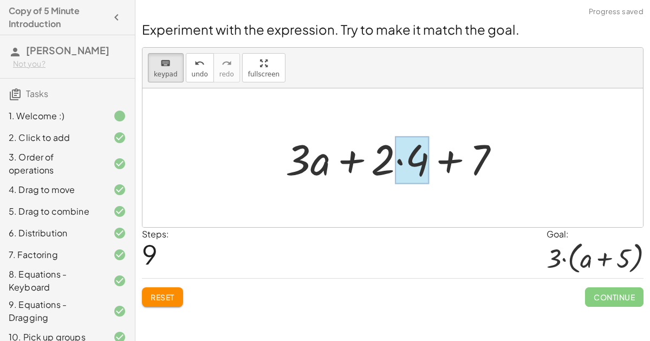
click at [423, 171] on div at bounding box center [412, 160] width 34 height 48
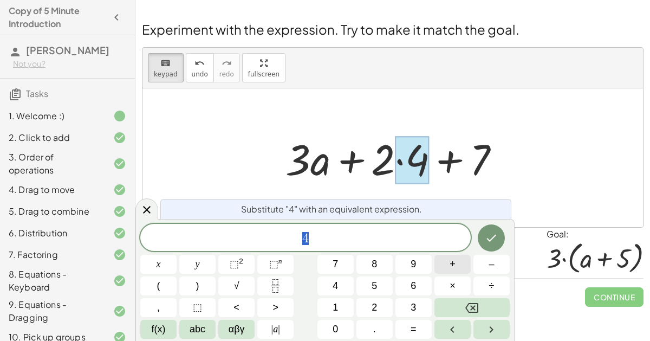
click at [456, 265] on button "+" at bounding box center [452, 264] width 36 height 19
click at [351, 307] on button "1" at bounding box center [335, 307] width 36 height 19
click at [484, 243] on button "Done" at bounding box center [491, 237] width 27 height 27
click at [287, 148] on div at bounding box center [396, 158] width 233 height 56
click at [148, 212] on icon at bounding box center [147, 209] width 8 height 8
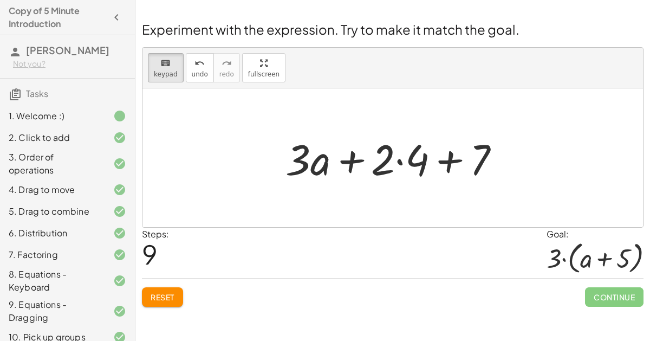
click at [160, 295] on span "Reset" at bounding box center [163, 297] width 24 height 10
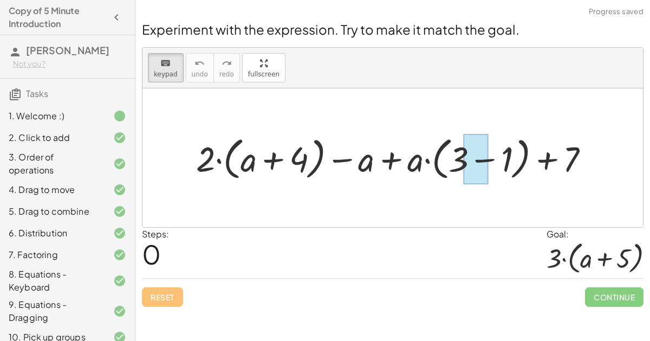
click at [480, 159] on div at bounding box center [476, 159] width 25 height 50
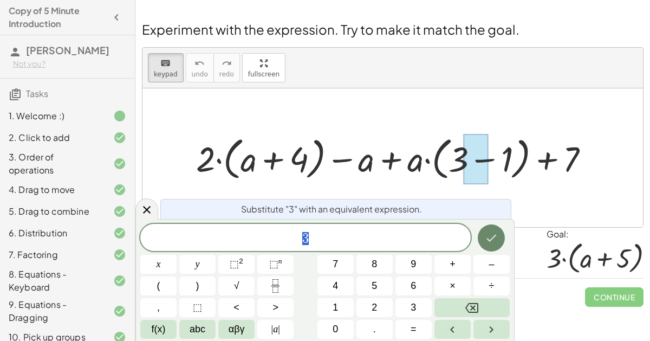
click at [494, 237] on icon "Done" at bounding box center [492, 238] width 10 height 7
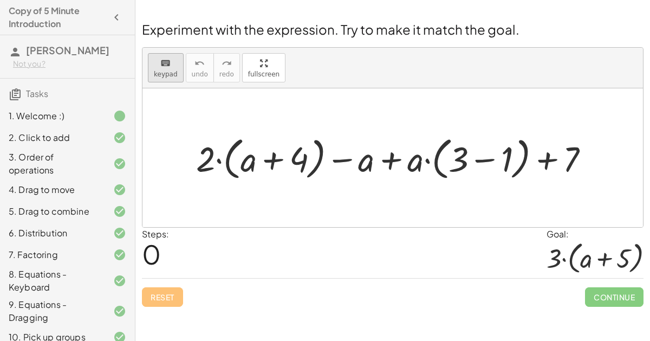
click at [173, 70] on span "keypad" at bounding box center [166, 74] width 24 height 8
click at [478, 164] on div at bounding box center [397, 157] width 413 height 51
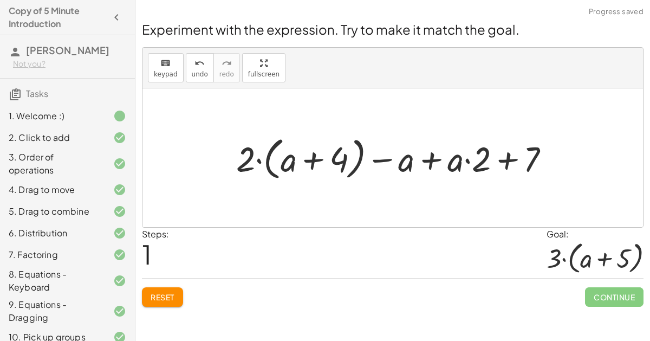
click at [503, 164] on div at bounding box center [397, 157] width 333 height 51
click at [432, 159] on div at bounding box center [397, 157] width 333 height 51
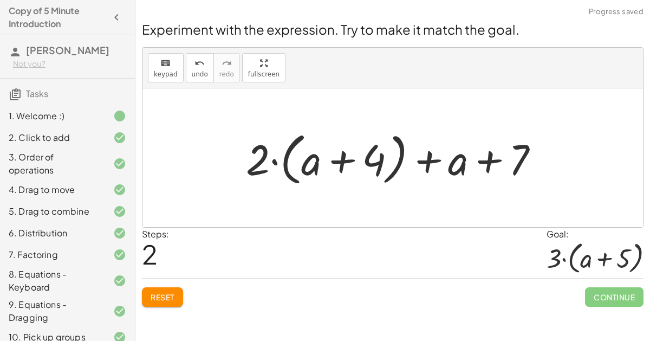
click at [495, 156] on div at bounding box center [397, 158] width 313 height 62
drag, startPoint x: 458, startPoint y: 165, endPoint x: 494, endPoint y: 174, distance: 37.1
click at [494, 174] on div at bounding box center [397, 158] width 313 height 62
drag, startPoint x: 313, startPoint y: 159, endPoint x: 285, endPoint y: 146, distance: 31.0
click at [285, 146] on div at bounding box center [397, 158] width 313 height 62
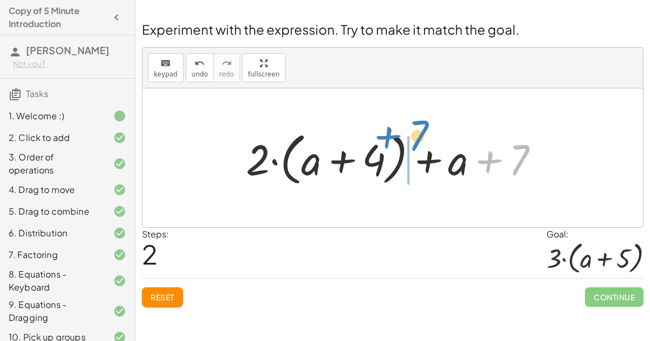
drag, startPoint x: 522, startPoint y: 149, endPoint x: 421, endPoint y: 124, distance: 103.8
click at [421, 124] on div "+ · 2 · ( + a + 4 ) − a + · a · ( + 3 − 1 ) + 7 + · 2 · ( + a + 4 ) − a + · a ·…" at bounding box center [393, 158] width 326 height 68
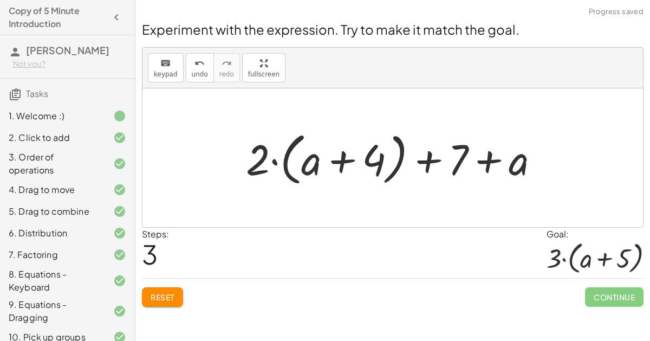
click at [426, 160] on div at bounding box center [397, 158] width 313 height 62
drag, startPoint x: 254, startPoint y: 155, endPoint x: 335, endPoint y: 131, distance: 85.0
click at [335, 131] on div at bounding box center [397, 158] width 313 height 62
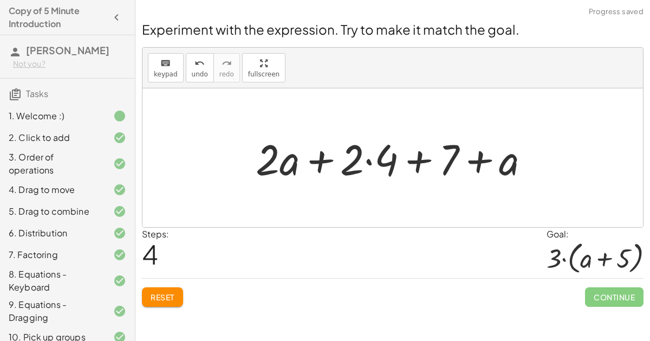
click at [419, 156] on div at bounding box center [397, 158] width 294 height 56
click at [170, 296] on span "Reset" at bounding box center [163, 297] width 24 height 10
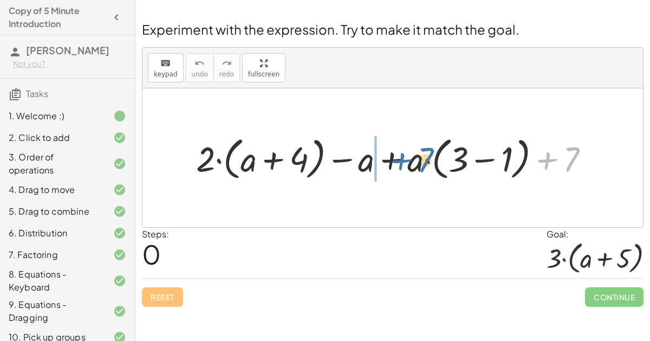
drag, startPoint x: 566, startPoint y: 154, endPoint x: 419, endPoint y: 154, distance: 146.8
click at [419, 154] on div at bounding box center [397, 157] width 413 height 51
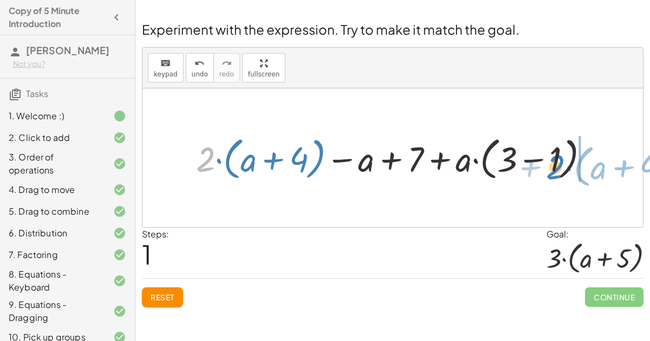
drag, startPoint x: 207, startPoint y: 163, endPoint x: 554, endPoint y: 169, distance: 347.3
click at [554, 169] on div at bounding box center [397, 157] width 413 height 51
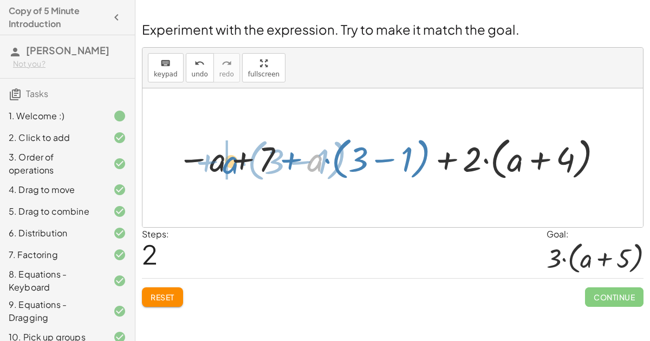
drag, startPoint x: 309, startPoint y: 160, endPoint x: 226, endPoint y: 162, distance: 82.4
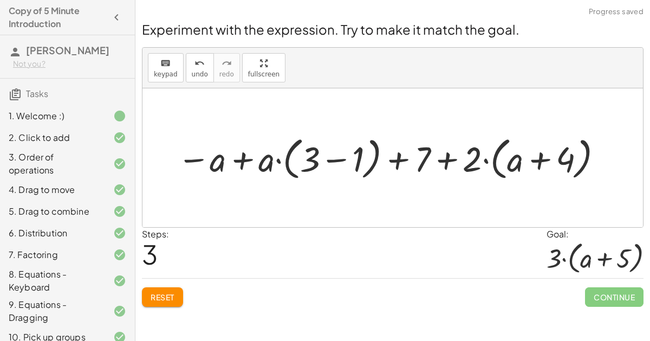
click at [236, 160] on div at bounding box center [391, 157] width 439 height 51
click at [246, 157] on div at bounding box center [391, 157] width 439 height 51
drag, startPoint x: 215, startPoint y: 162, endPoint x: 201, endPoint y: 160, distance: 14.3
click at [201, 160] on div at bounding box center [391, 157] width 439 height 51
drag, startPoint x: 262, startPoint y: 161, endPoint x: 331, endPoint y: 155, distance: 69.1
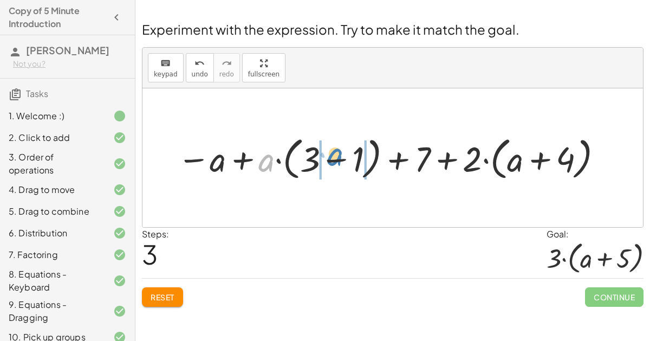
click at [331, 155] on div at bounding box center [391, 157] width 439 height 51
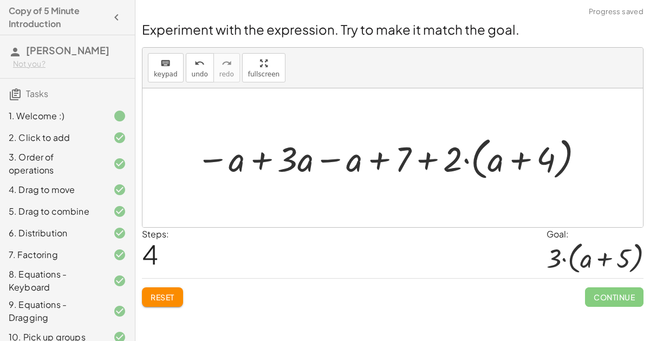
click at [261, 160] on div at bounding box center [391, 157] width 401 height 51
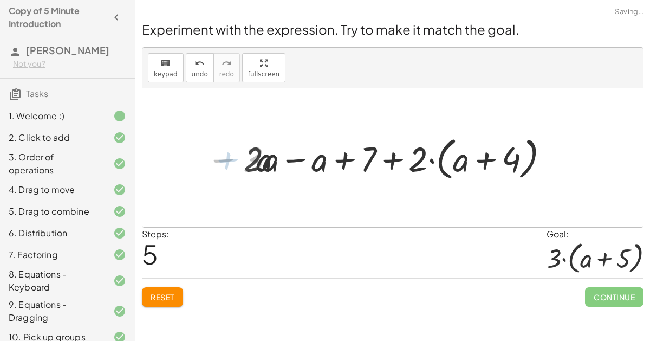
click at [262, 160] on div at bounding box center [397, 157] width 325 height 51
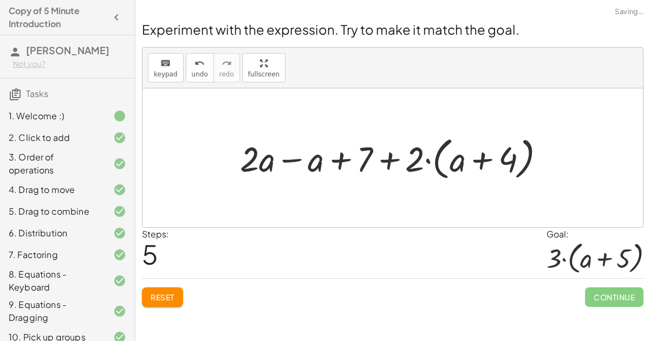
click at [284, 159] on div at bounding box center [397, 157] width 325 height 51
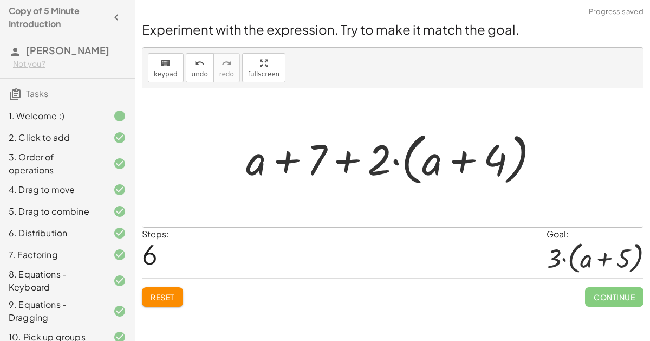
click at [376, 156] on div at bounding box center [397, 158] width 313 height 62
drag, startPoint x: 377, startPoint y: 161, endPoint x: 455, endPoint y: 169, distance: 78.4
click at [455, 169] on div at bounding box center [397, 158] width 313 height 62
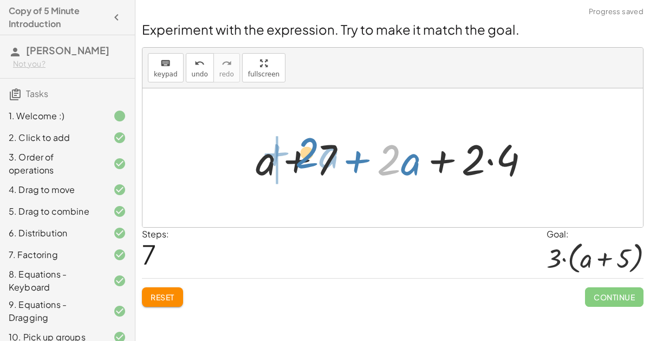
drag, startPoint x: 389, startPoint y: 169, endPoint x: 309, endPoint y: 164, distance: 80.4
click at [309, 164] on div at bounding box center [397, 158] width 294 height 56
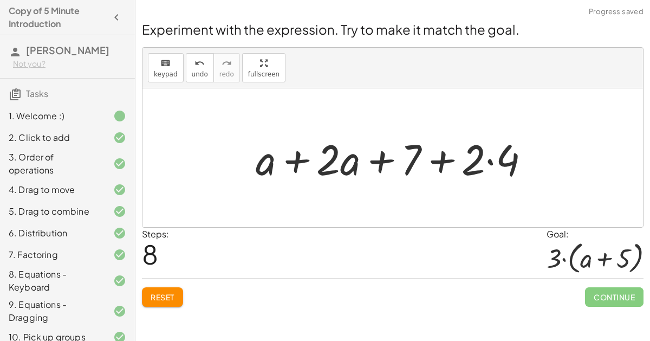
click at [299, 160] on div at bounding box center [397, 158] width 294 height 56
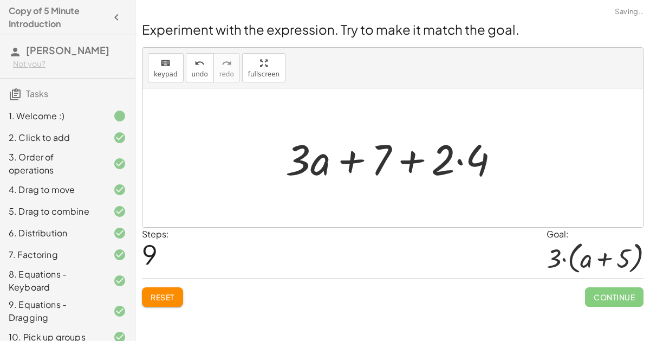
click at [405, 160] on div at bounding box center [396, 158] width 233 height 56
click at [458, 163] on div at bounding box center [396, 158] width 233 height 56
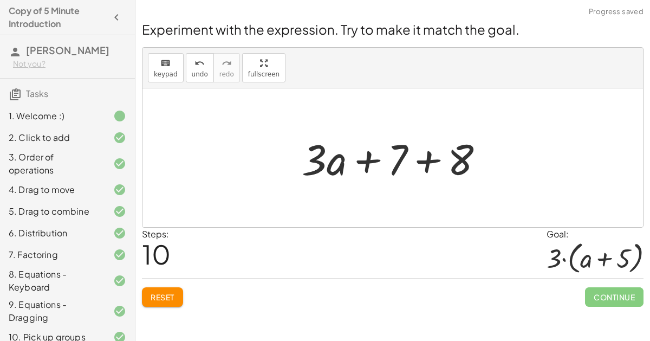
click at [424, 166] on div at bounding box center [397, 158] width 202 height 56
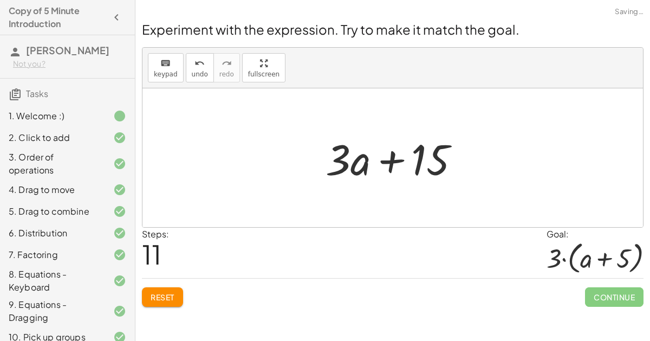
click at [395, 161] on div at bounding box center [397, 158] width 154 height 56
drag, startPoint x: 347, startPoint y: 165, endPoint x: 404, endPoint y: 174, distance: 58.2
click at [404, 174] on div at bounding box center [397, 158] width 154 height 56
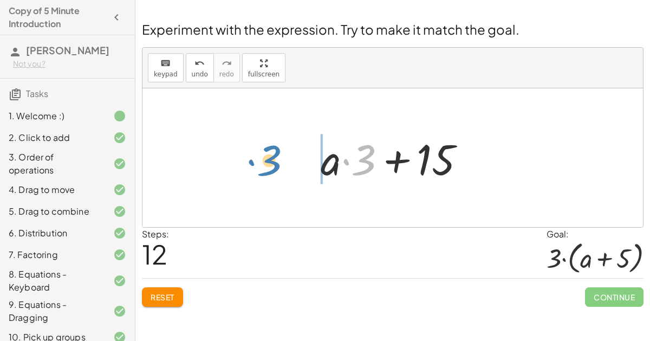
drag, startPoint x: 369, startPoint y: 157, endPoint x: 274, endPoint y: 155, distance: 94.8
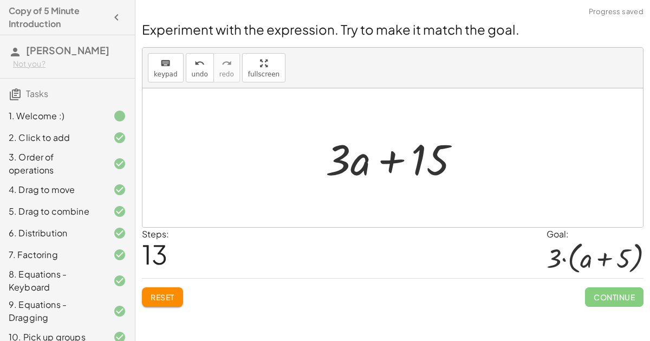
click at [167, 302] on button "Reset" at bounding box center [162, 297] width 41 height 20
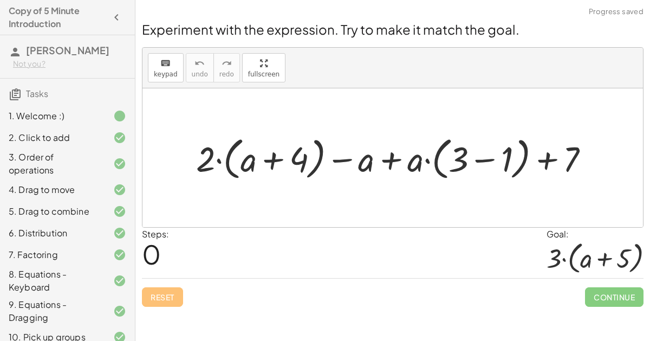
click at [485, 155] on div at bounding box center [397, 157] width 413 height 51
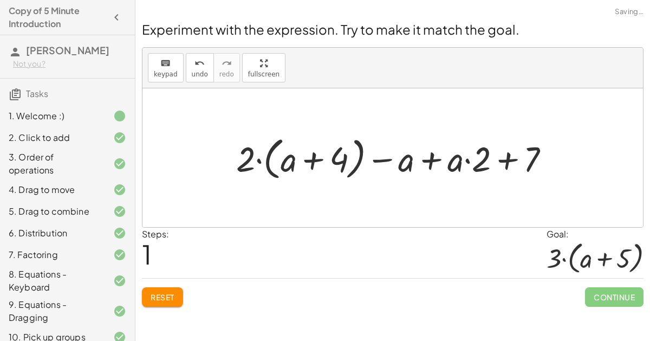
click at [506, 161] on div at bounding box center [397, 157] width 333 height 51
click at [465, 160] on div at bounding box center [397, 157] width 333 height 51
click at [466, 160] on div at bounding box center [397, 157] width 333 height 51
click at [432, 160] on div at bounding box center [397, 157] width 333 height 51
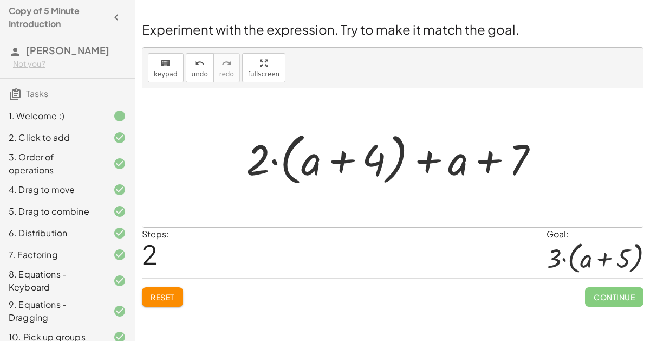
click at [426, 163] on div at bounding box center [397, 158] width 313 height 62
click at [275, 158] on div at bounding box center [397, 158] width 313 height 62
drag, startPoint x: 260, startPoint y: 159, endPoint x: 354, endPoint y: 169, distance: 94.8
click at [354, 169] on div at bounding box center [397, 158] width 313 height 62
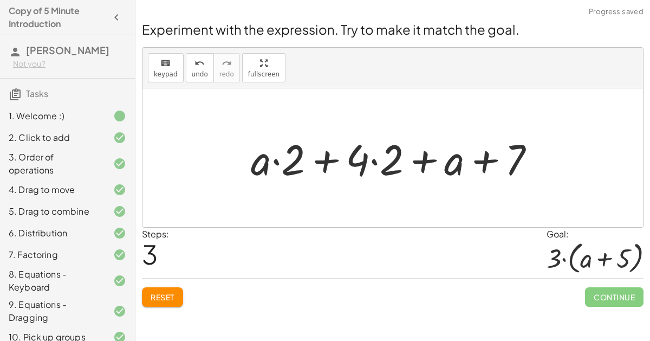
click at [274, 162] on div at bounding box center [397, 158] width 304 height 56
click at [367, 158] on div at bounding box center [397, 158] width 304 height 56
click at [329, 159] on div at bounding box center [397, 158] width 304 height 56
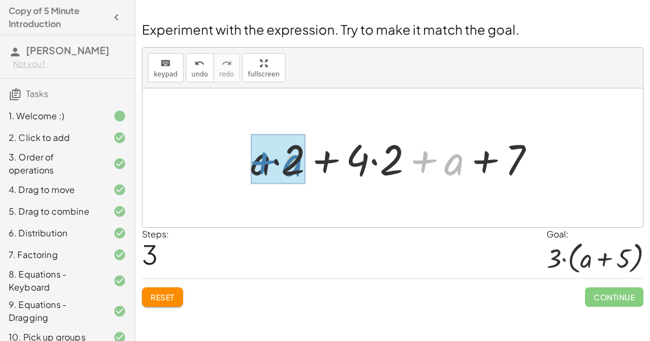
drag, startPoint x: 436, startPoint y: 172, endPoint x: 277, endPoint y: 171, distance: 159.3
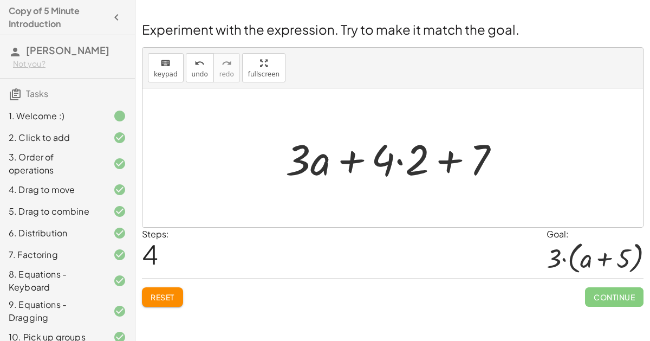
click at [351, 162] on div at bounding box center [396, 158] width 233 height 56
click at [391, 162] on div at bounding box center [396, 158] width 233 height 56
click at [399, 161] on div at bounding box center [396, 158] width 233 height 56
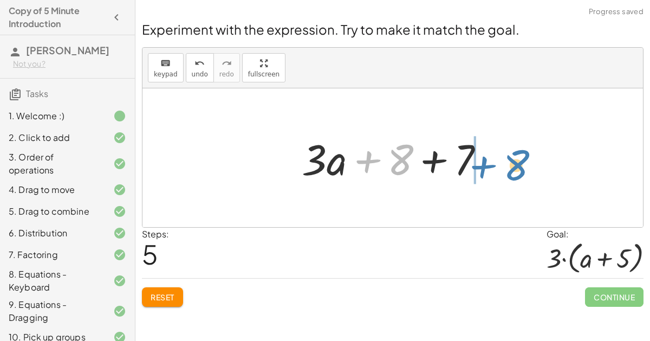
drag, startPoint x: 399, startPoint y: 161, endPoint x: 514, endPoint y: 167, distance: 115.0
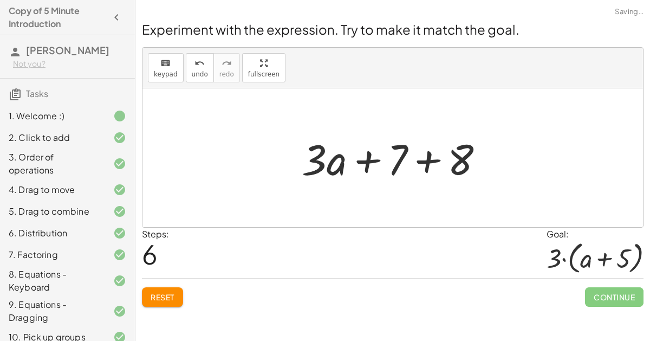
click at [429, 160] on div at bounding box center [397, 158] width 202 height 56
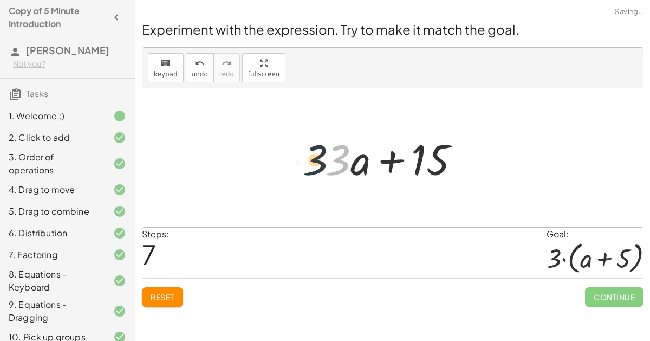
drag, startPoint x: 341, startPoint y: 154, endPoint x: 313, endPoint y: 152, distance: 27.8
click at [166, 64] on icon "keyboard" at bounding box center [165, 63] width 10 height 13
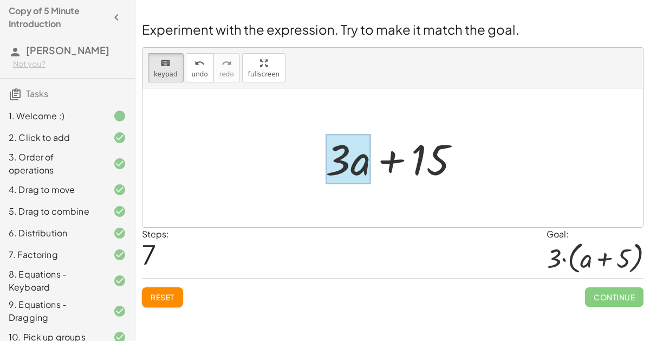
click at [369, 166] on div at bounding box center [348, 159] width 45 height 50
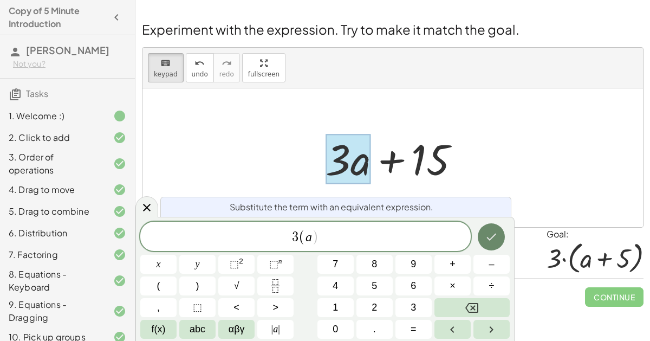
click at [500, 233] on button "Done" at bounding box center [491, 236] width 27 height 27
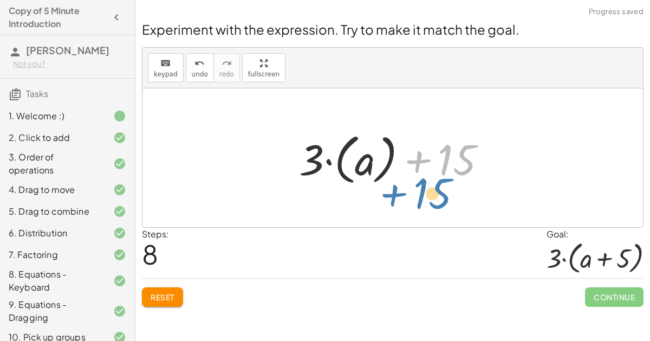
drag, startPoint x: 454, startPoint y: 164, endPoint x: 427, endPoint y: 207, distance: 51.1
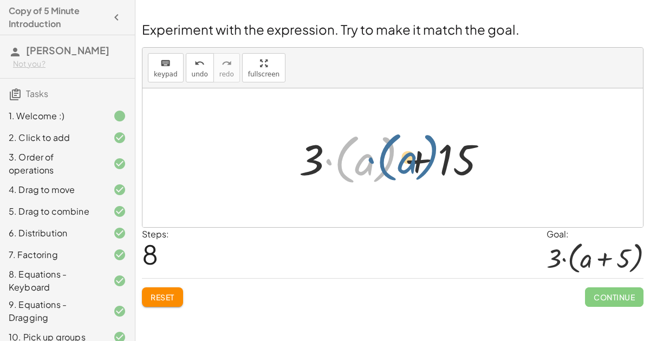
drag, startPoint x: 388, startPoint y: 165, endPoint x: 428, endPoint y: 164, distance: 40.1
click at [428, 164] on div at bounding box center [397, 158] width 207 height 60
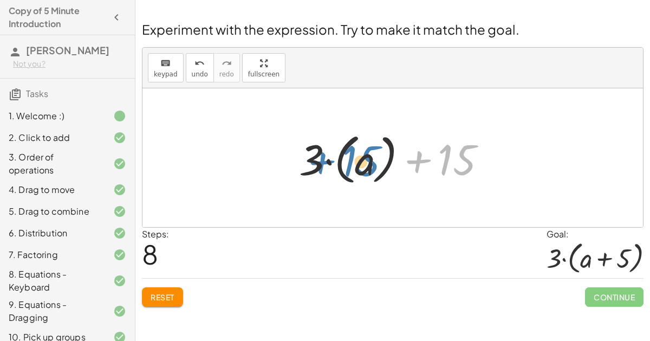
drag, startPoint x: 464, startPoint y: 158, endPoint x: 369, endPoint y: 158, distance: 94.8
click at [369, 158] on div at bounding box center [397, 158] width 207 height 60
click at [390, 161] on div at bounding box center [397, 158] width 207 height 60
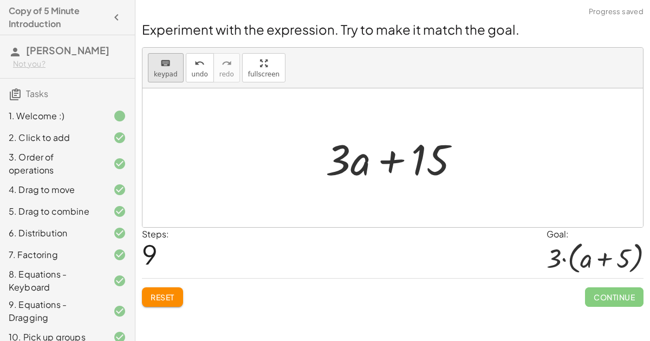
click at [164, 69] on button "keyboard keypad" at bounding box center [166, 67] width 36 height 29
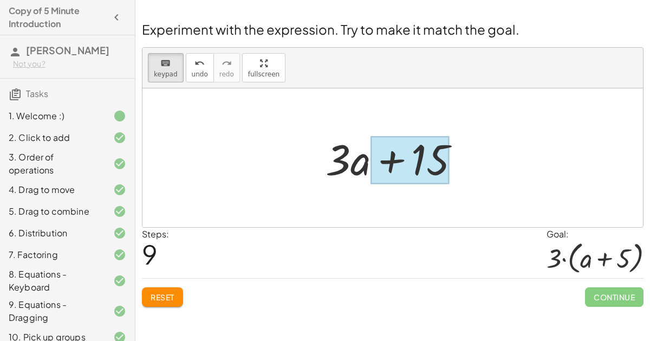
click at [418, 157] on div at bounding box center [410, 160] width 79 height 48
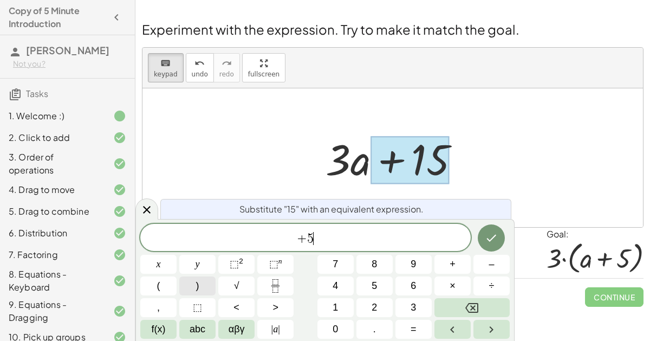
click at [200, 285] on button ")" at bounding box center [197, 285] width 36 height 19
click at [300, 241] on span "+" at bounding box center [302, 237] width 10 height 13
click at [491, 231] on icon "Done" at bounding box center [491, 236] width 13 height 13
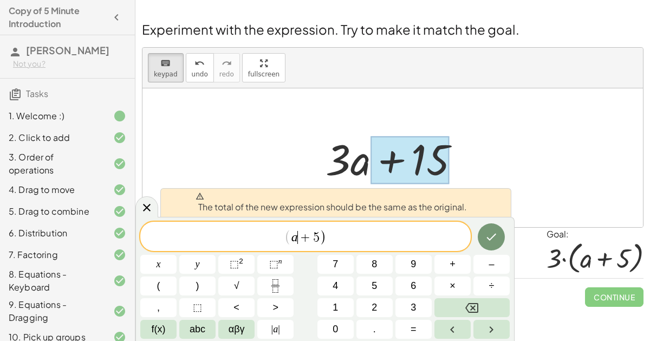
click at [359, 166] on div at bounding box center [397, 158] width 154 height 56
click at [146, 207] on icon at bounding box center [147, 208] width 8 height 8
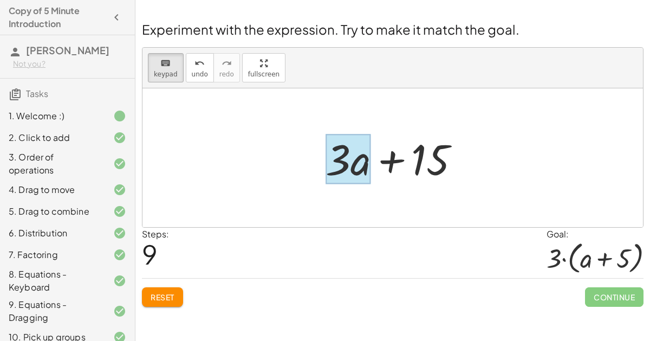
click at [363, 163] on div at bounding box center [348, 159] width 45 height 50
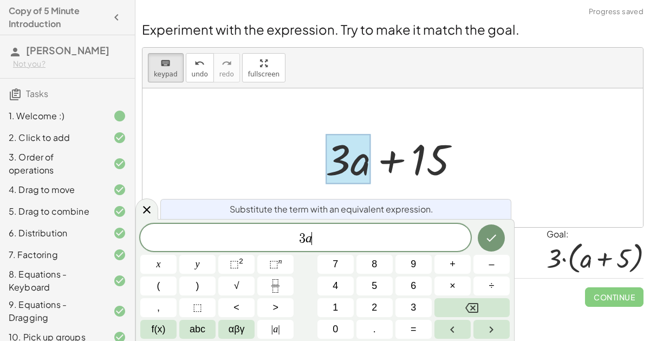
click at [348, 229] on div "3 a ​" at bounding box center [305, 237] width 330 height 27
click at [300, 233] on span "3" at bounding box center [302, 238] width 7 height 13
click at [303, 236] on span "3" at bounding box center [302, 238] width 7 height 13
click at [152, 287] on button "(" at bounding box center [158, 285] width 36 height 19
click at [496, 237] on icon "Done" at bounding box center [491, 236] width 13 height 13
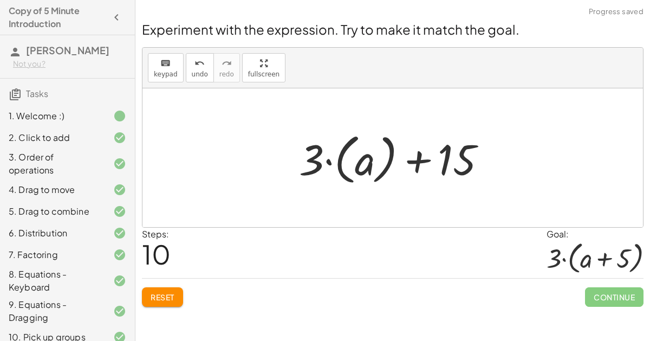
click at [420, 156] on div at bounding box center [397, 158] width 207 height 60
click at [187, 77] on button "undo undo" at bounding box center [200, 67] width 28 height 29
click at [173, 70] on span "keypad" at bounding box center [166, 74] width 24 height 8
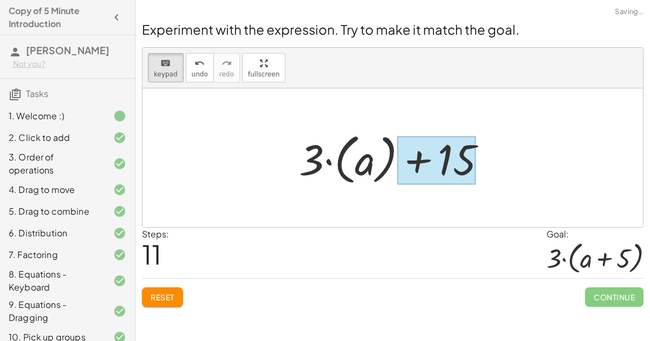
click at [449, 158] on div at bounding box center [436, 160] width 79 height 48
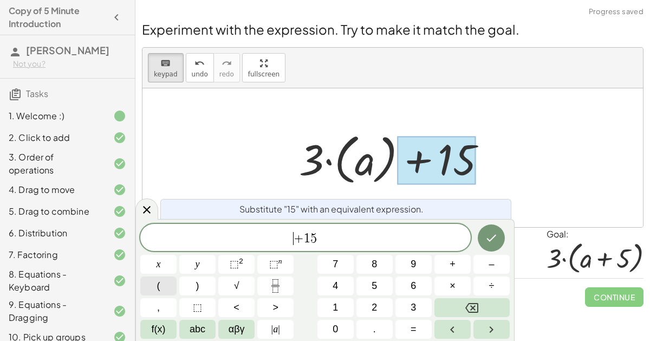
click at [168, 282] on button "(" at bounding box center [158, 285] width 36 height 19
click at [310, 235] on span "+ 1 ​ 5" at bounding box center [305, 237] width 23 height 13
click at [326, 240] on span "( + 5 ) ​" at bounding box center [305, 237] width 330 height 18
click at [205, 291] on button ")" at bounding box center [197, 285] width 36 height 19
click at [500, 231] on button "Done" at bounding box center [491, 236] width 27 height 27
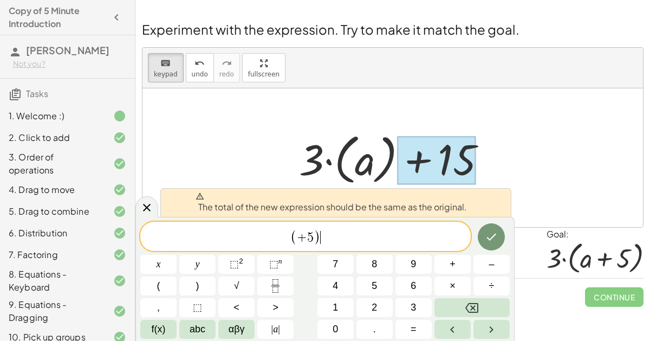
click at [303, 241] on span "+" at bounding box center [302, 237] width 10 height 13
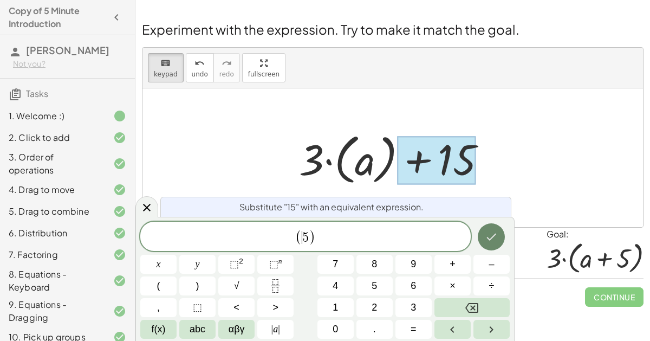
click at [496, 228] on button "Done" at bounding box center [491, 236] width 27 height 27
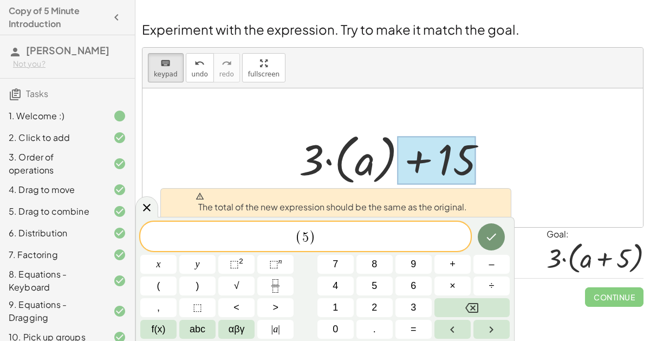
click at [377, 157] on div at bounding box center [397, 158] width 207 height 60
click at [200, 77] on button "undo undo" at bounding box center [200, 67] width 28 height 29
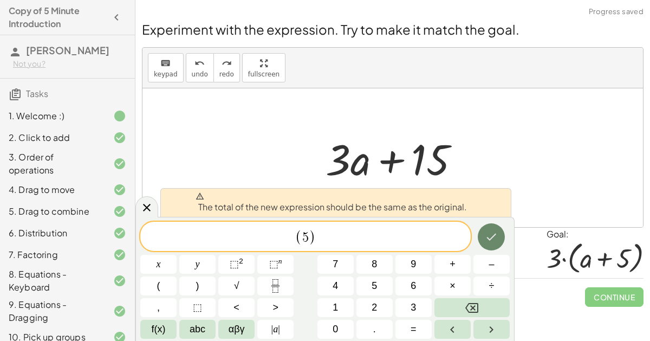
click at [496, 244] on button "Done" at bounding box center [491, 236] width 27 height 27
click at [354, 239] on span "( ​ 5 )" at bounding box center [305, 237] width 330 height 18
click at [144, 205] on icon at bounding box center [147, 208] width 8 height 8
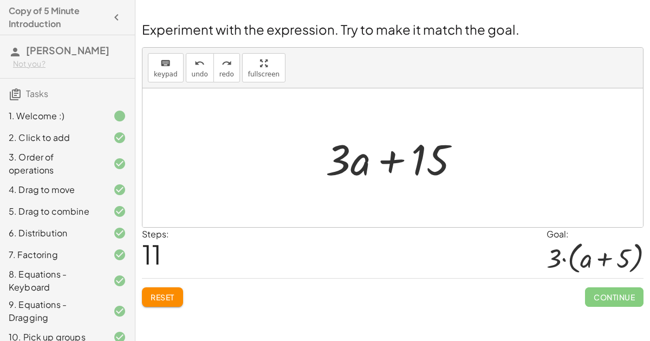
click at [395, 164] on div at bounding box center [397, 158] width 207 height 56
click at [384, 155] on div at bounding box center [397, 158] width 207 height 56
click at [173, 287] on button "Reset" at bounding box center [162, 297] width 41 height 20
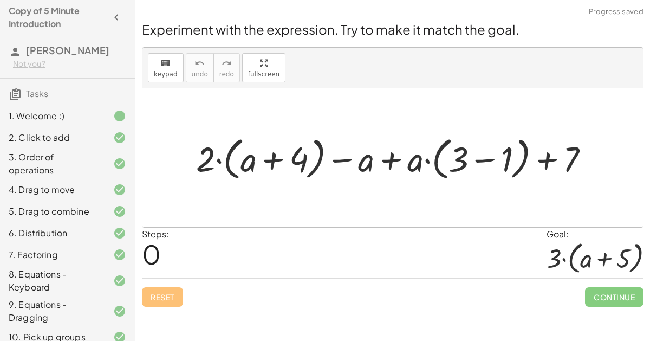
click at [276, 164] on div at bounding box center [397, 157] width 413 height 51
click at [220, 160] on div at bounding box center [397, 157] width 413 height 51
drag, startPoint x: 208, startPoint y: 160, endPoint x: 275, endPoint y: 178, distance: 69.0
click at [275, 178] on div at bounding box center [397, 157] width 413 height 51
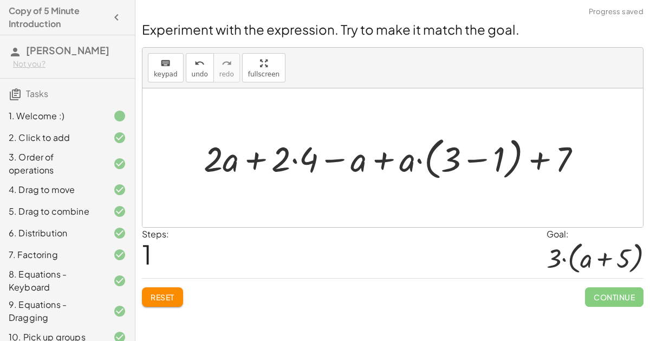
click at [257, 161] on div at bounding box center [397, 157] width 398 height 51
click at [294, 160] on div at bounding box center [397, 157] width 398 height 51
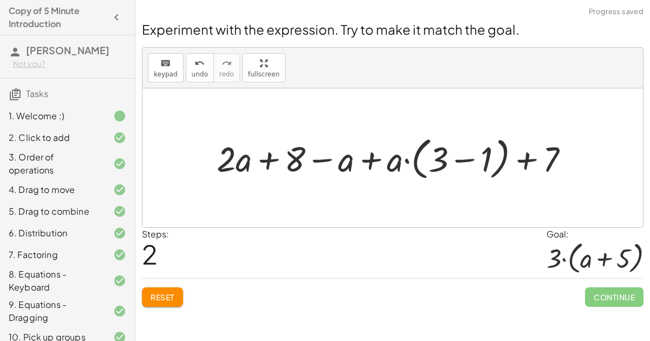
click at [322, 158] on div at bounding box center [397, 157] width 372 height 51
drag, startPoint x: 351, startPoint y: 156, endPoint x: 275, endPoint y: 155, distance: 76.4
click at [275, 155] on div at bounding box center [397, 157] width 372 height 51
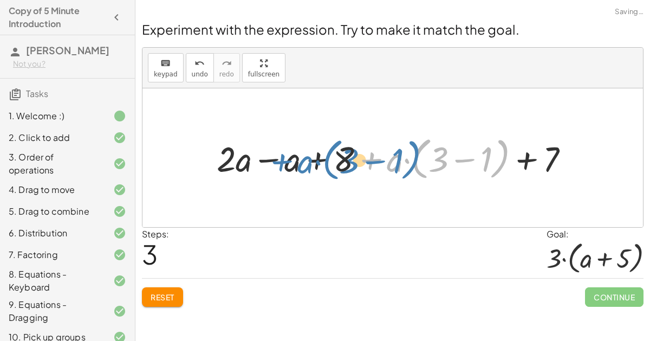
drag, startPoint x: 384, startPoint y: 159, endPoint x: 292, endPoint y: 159, distance: 91.6
click at [292, 159] on div at bounding box center [397, 157] width 372 height 51
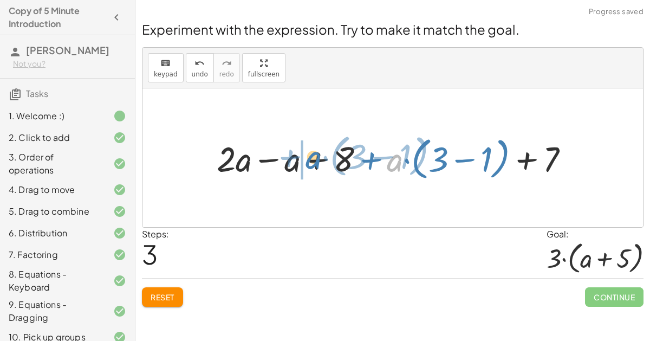
drag, startPoint x: 400, startPoint y: 151, endPoint x: 317, endPoint y: 148, distance: 82.9
click at [317, 148] on div at bounding box center [397, 157] width 372 height 51
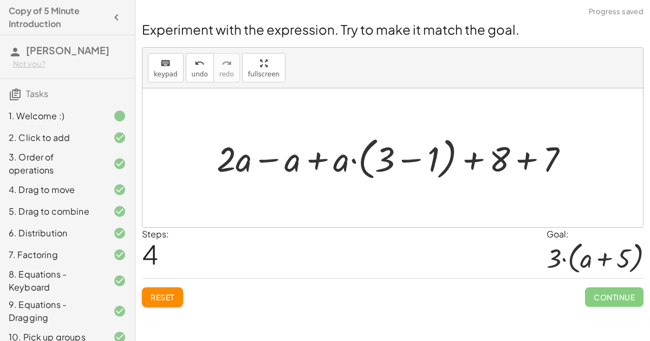
click at [440, 158] on div at bounding box center [397, 157] width 372 height 51
click at [489, 157] on div at bounding box center [397, 157] width 372 height 51
click at [525, 159] on div at bounding box center [397, 157] width 372 height 51
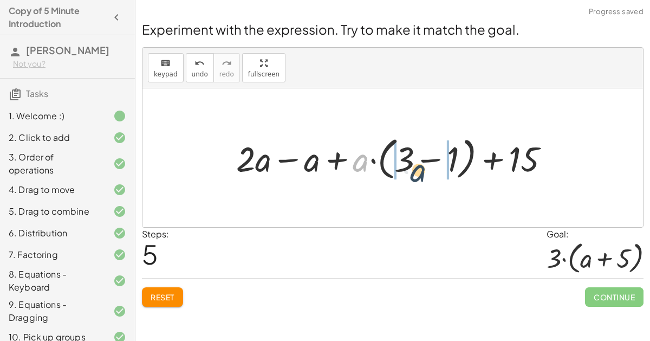
drag, startPoint x: 360, startPoint y: 162, endPoint x: 418, endPoint y: 172, distance: 58.8
click at [418, 172] on div at bounding box center [397, 157] width 333 height 51
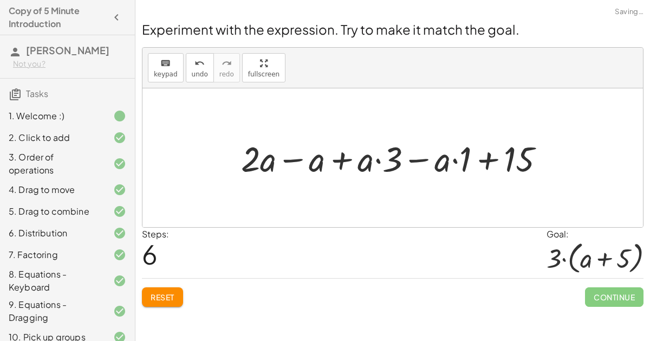
click at [417, 162] on div at bounding box center [397, 158] width 323 height 46
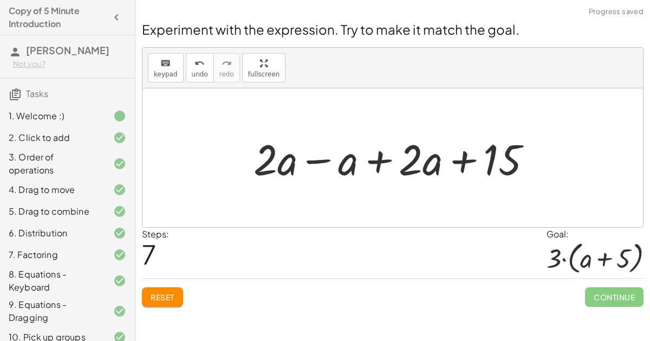
click at [459, 163] on div at bounding box center [397, 158] width 298 height 56
click at [409, 157] on div at bounding box center [397, 158] width 298 height 56
click at [379, 157] on div at bounding box center [397, 158] width 298 height 56
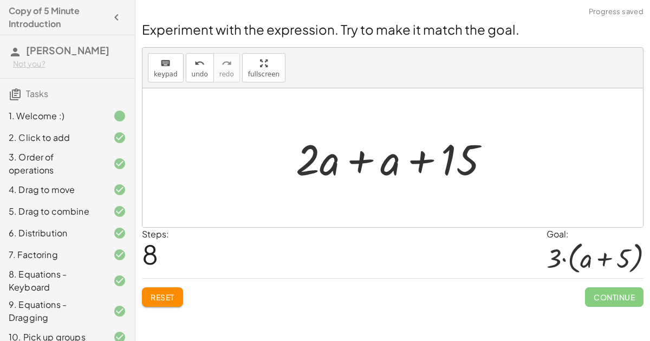
click at [351, 159] on div at bounding box center [396, 158] width 213 height 56
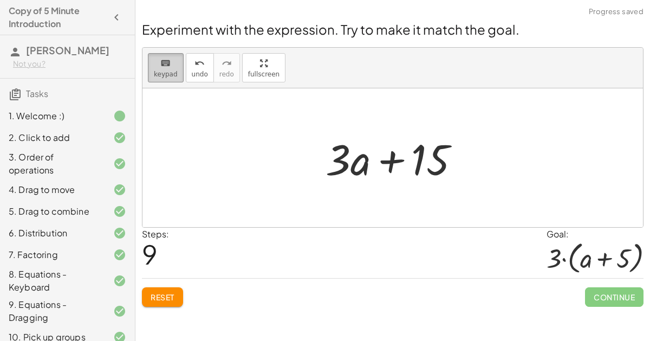
click at [166, 66] on icon "keyboard" at bounding box center [165, 63] width 10 height 13
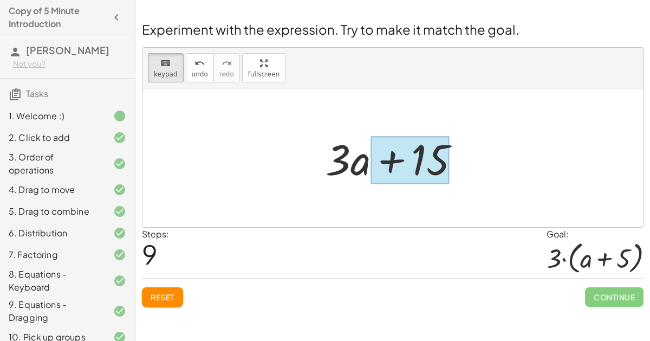
drag, startPoint x: 303, startPoint y: 151, endPoint x: 436, endPoint y: 163, distance: 133.2
click at [436, 163] on div "+ · 2 · ( + a + 4 ) − a + · a · ( + 3 − 1 ) + 7 + · 2 · a + · 2 · 4 − a + · a ·…" at bounding box center [392, 157] width 501 height 139
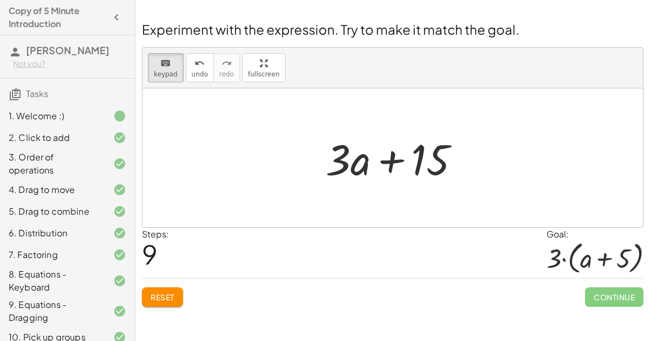
click at [304, 249] on div "Steps: 9 Goal: · 3 · ( + a + 5 )" at bounding box center [393, 253] width 502 height 50
click at [366, 175] on div at bounding box center [348, 159] width 45 height 50
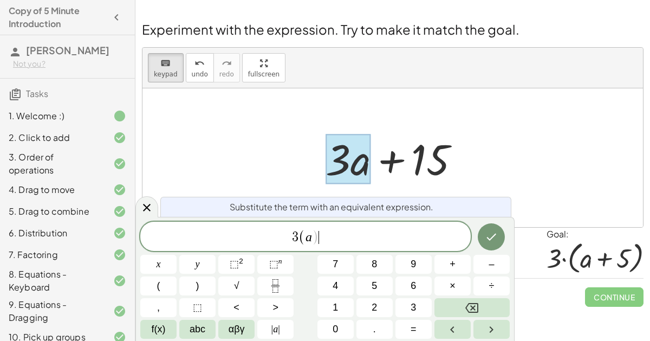
click at [321, 236] on span "3 ( a ) ​" at bounding box center [305, 237] width 330 height 18
click at [308, 236] on span "3 ( a ) + 5" at bounding box center [305, 236] width 49 height 16
click at [488, 230] on button "Done" at bounding box center [491, 236] width 27 height 27
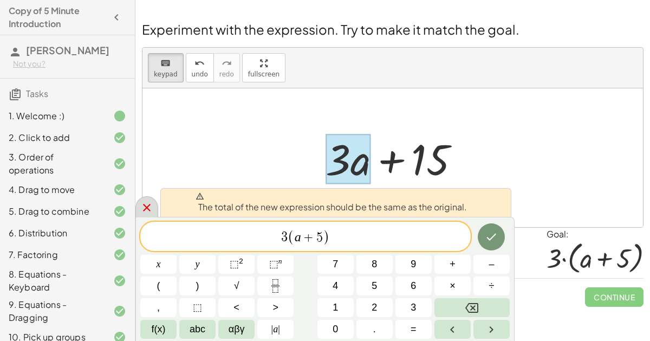
click at [146, 212] on icon at bounding box center [146, 207] width 13 height 13
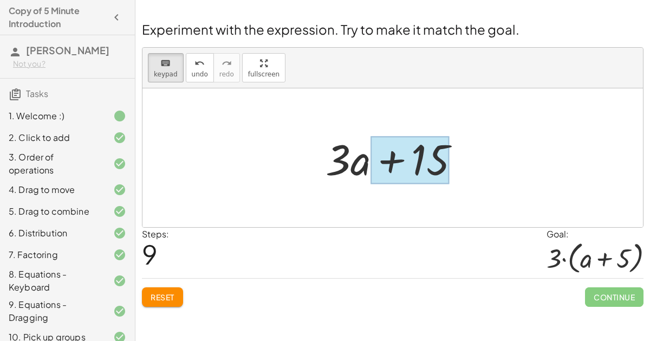
click at [416, 173] on div at bounding box center [410, 160] width 79 height 48
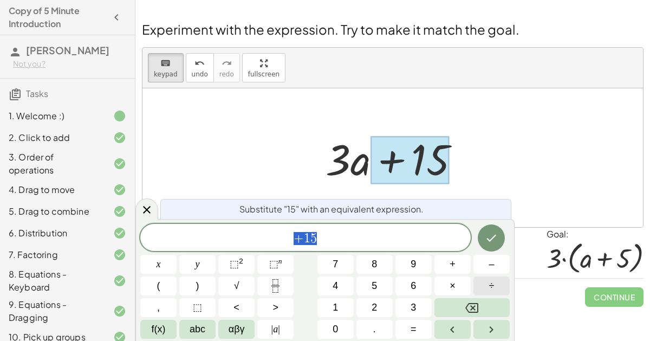
click at [488, 287] on button "÷" at bounding box center [491, 285] width 36 height 19
click at [420, 310] on button "3" at bounding box center [413, 307] width 36 height 19
click at [307, 240] on span "÷" at bounding box center [303, 238] width 16 height 13
click at [449, 288] on button "×" at bounding box center [452, 285] width 36 height 19
click at [483, 237] on button "Done" at bounding box center [491, 237] width 27 height 27
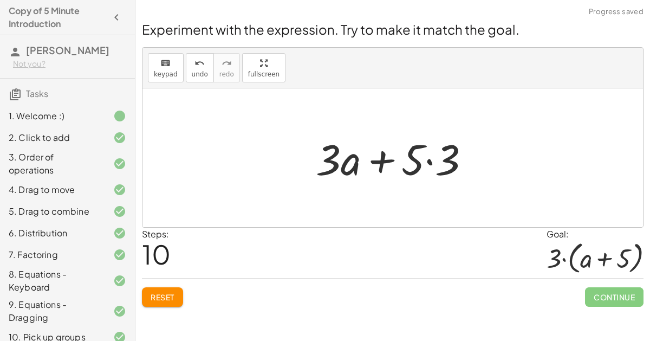
click at [352, 158] on div at bounding box center [396, 158] width 173 height 56
click at [332, 148] on div at bounding box center [396, 158] width 173 height 56
click at [176, 68] on button "keyboard keypad" at bounding box center [166, 67] width 36 height 29
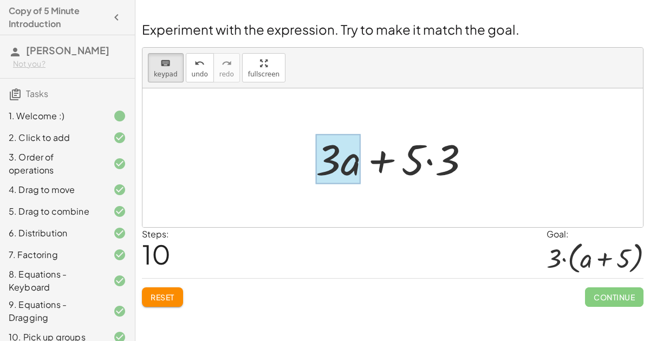
click at [355, 165] on div at bounding box center [338, 159] width 45 height 50
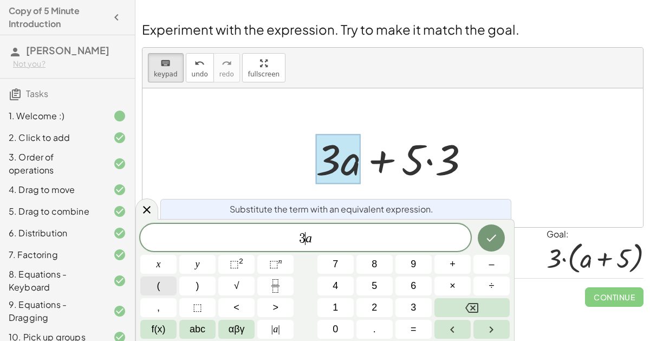
click at [161, 294] on button "(" at bounding box center [158, 285] width 36 height 19
click at [494, 242] on icon "Done" at bounding box center [491, 236] width 13 height 13
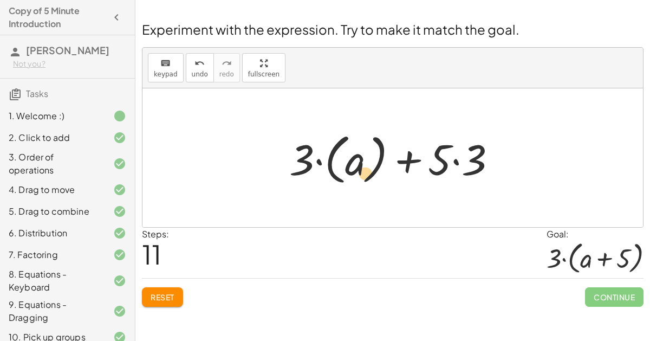
drag, startPoint x: 439, startPoint y: 163, endPoint x: 366, endPoint y: 178, distance: 74.6
click at [366, 178] on div at bounding box center [397, 158] width 227 height 60
click at [196, 76] on span "undo" at bounding box center [200, 74] width 16 height 8
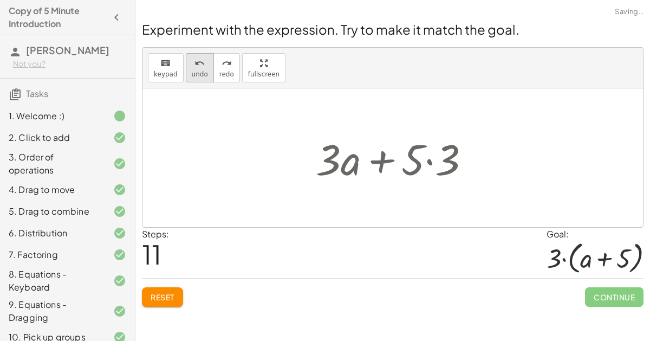
click at [196, 76] on span "undo" at bounding box center [200, 74] width 16 height 8
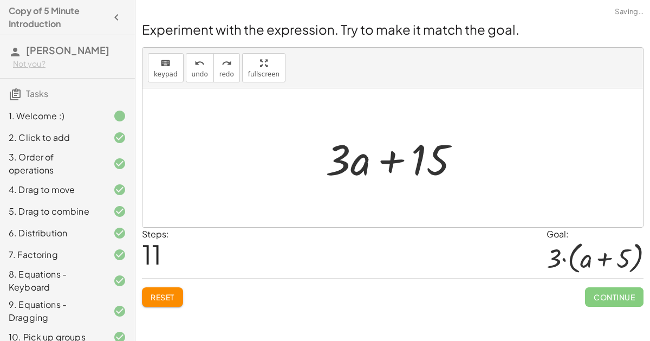
click at [419, 161] on div at bounding box center [397, 158] width 154 height 56
click at [173, 74] on span "keypad" at bounding box center [166, 74] width 24 height 8
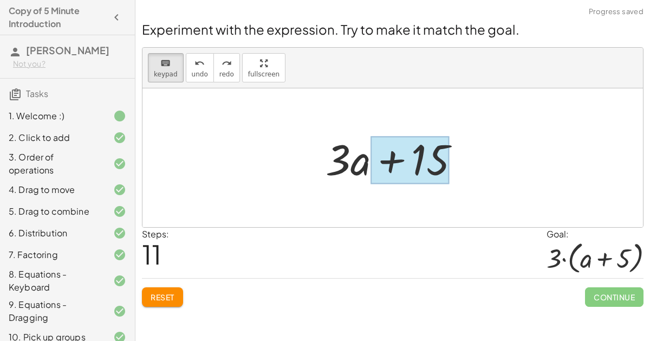
click at [438, 175] on div at bounding box center [410, 160] width 79 height 48
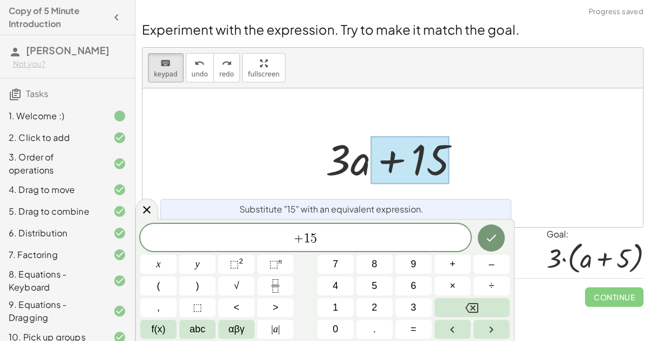
click at [310, 239] on span "5" at bounding box center [313, 238] width 7 height 13
click at [158, 287] on span "(" at bounding box center [158, 285] width 3 height 15
click at [416, 302] on span "3" at bounding box center [413, 307] width 5 height 15
click at [412, 314] on span "3" at bounding box center [413, 307] width 5 height 15
click at [174, 289] on button "(" at bounding box center [158, 285] width 36 height 19
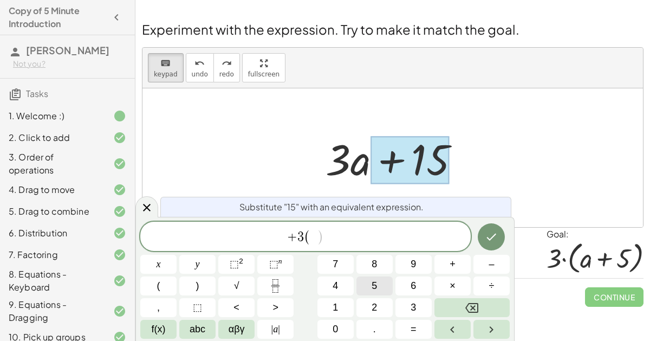
click at [374, 293] on span "5" at bounding box center [374, 285] width 5 height 15
click at [202, 287] on button ")" at bounding box center [197, 285] width 36 height 19
click at [491, 233] on icon "Done" at bounding box center [491, 236] width 13 height 13
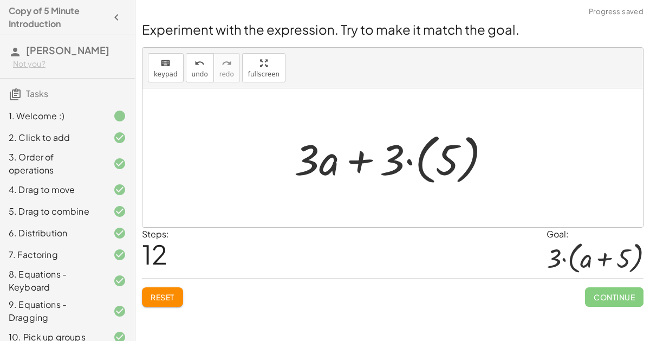
click at [332, 165] on div at bounding box center [397, 158] width 217 height 60
click at [174, 79] on button "keyboard keypad" at bounding box center [166, 67] width 36 height 29
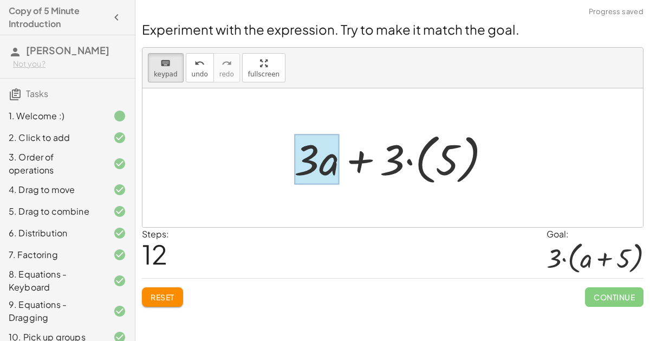
click at [327, 161] on div at bounding box center [316, 159] width 45 height 50
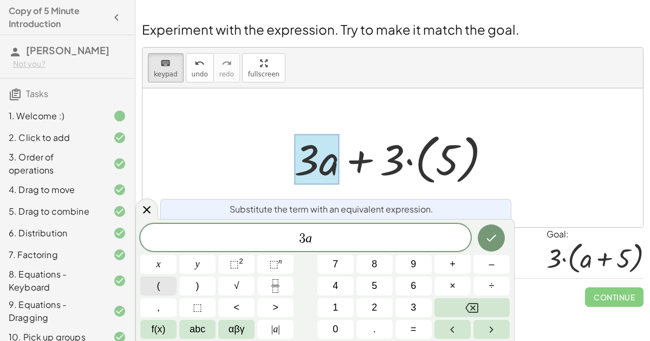
click at [148, 289] on button "(" at bounding box center [158, 285] width 36 height 19
click at [195, 287] on button ")" at bounding box center [197, 285] width 36 height 19
click at [205, 286] on button ")" at bounding box center [197, 285] width 36 height 19
click at [496, 226] on button "Done" at bounding box center [491, 236] width 27 height 27
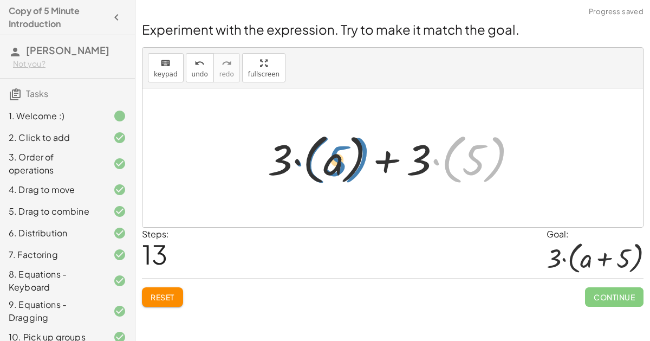
drag, startPoint x: 431, startPoint y: 164, endPoint x: 293, endPoint y: 161, distance: 138.7
click at [293, 161] on div at bounding box center [397, 158] width 270 height 60
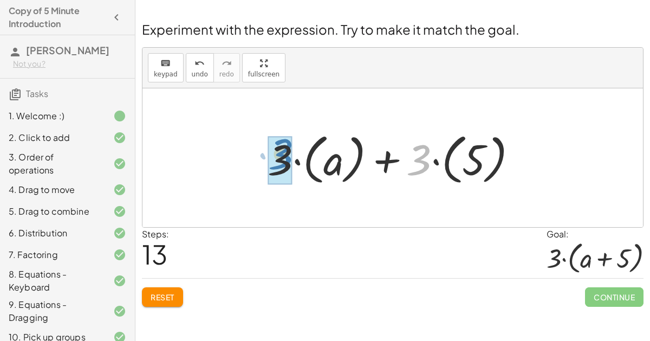
drag, startPoint x: 424, startPoint y: 161, endPoint x: 286, endPoint y: 155, distance: 138.3
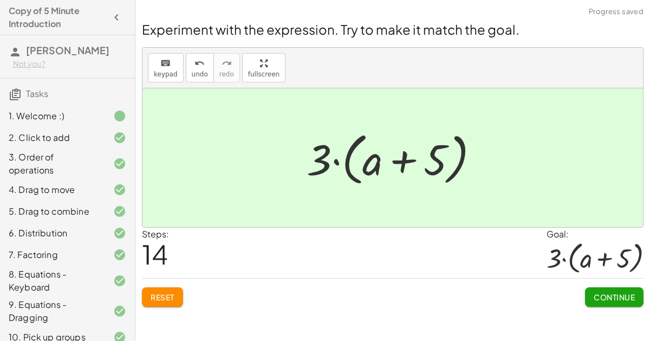
click at [634, 300] on span "Continue" at bounding box center [614, 297] width 41 height 10
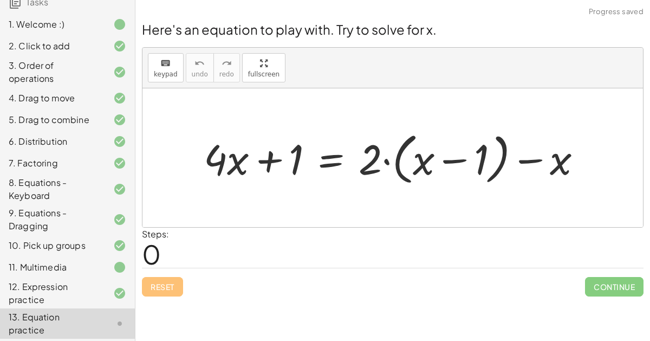
scroll to position [106, 0]
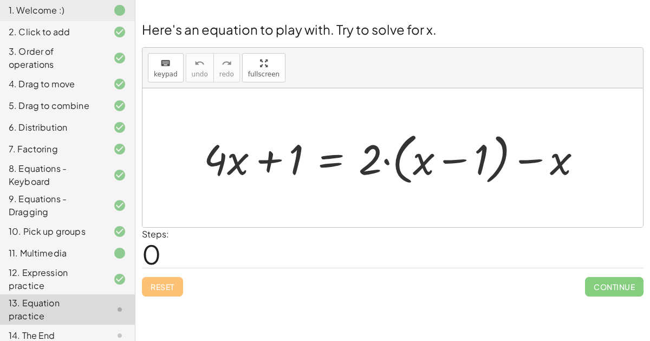
click at [276, 155] on div at bounding box center [397, 157] width 398 height 61
drag, startPoint x: 563, startPoint y: 164, endPoint x: 547, endPoint y: 172, distance: 18.4
click at [547, 172] on div at bounding box center [397, 157] width 398 height 61
drag, startPoint x: 365, startPoint y: 161, endPoint x: 447, endPoint y: 177, distance: 84.4
click at [447, 177] on div at bounding box center [397, 157] width 398 height 61
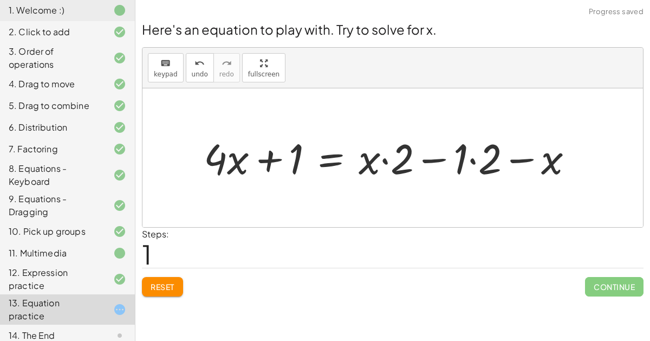
click at [381, 161] on div at bounding box center [393, 157] width 390 height 55
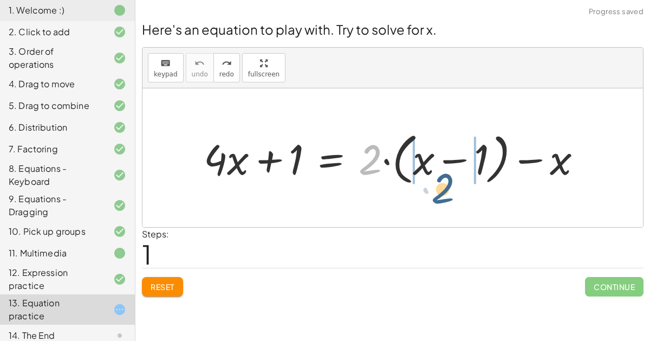
drag, startPoint x: 371, startPoint y: 161, endPoint x: 440, endPoint y: 192, distance: 75.2
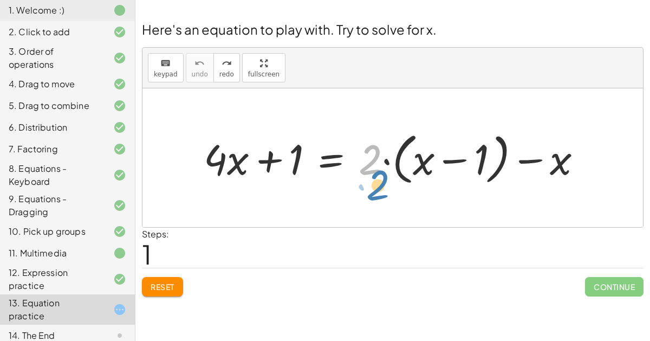
drag, startPoint x: 366, startPoint y: 164, endPoint x: 378, endPoint y: 188, distance: 26.9
click at [172, 289] on span "Reset" at bounding box center [163, 287] width 24 height 10
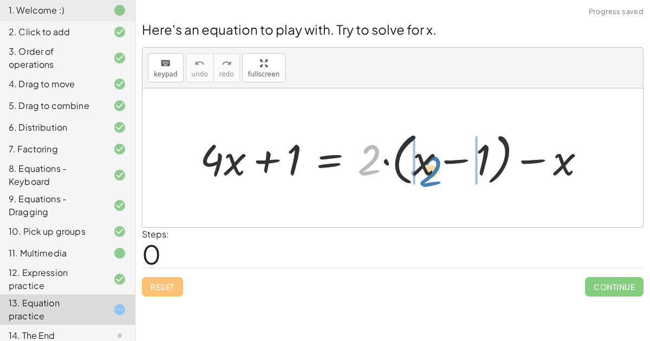
drag, startPoint x: 364, startPoint y: 151, endPoint x: 424, endPoint y: 162, distance: 60.7
click at [424, 162] on div at bounding box center [396, 158] width 405 height 62
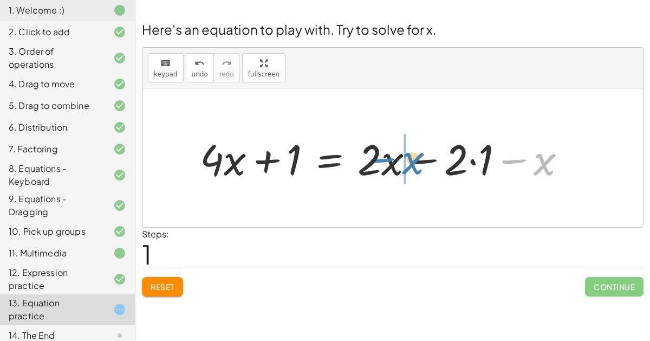
drag, startPoint x: 514, startPoint y: 160, endPoint x: 382, endPoint y: 159, distance: 132.2
click at [382, 159] on div at bounding box center [387, 158] width 386 height 56
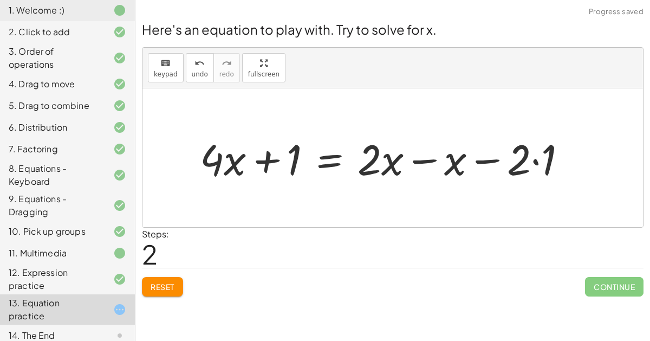
click at [418, 157] on div at bounding box center [387, 158] width 386 height 56
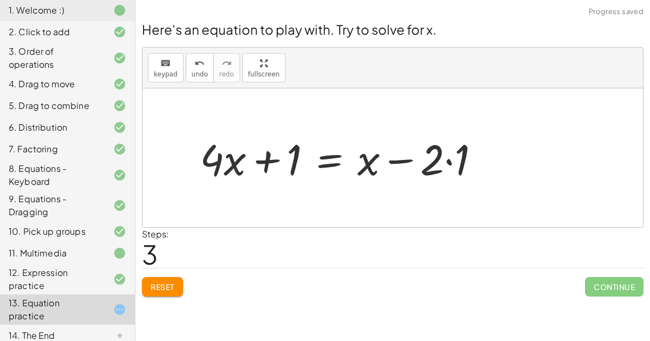
click at [264, 163] on div at bounding box center [344, 158] width 300 height 56
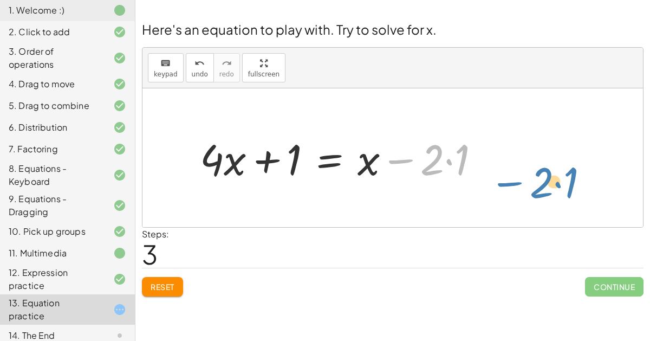
drag, startPoint x: 412, startPoint y: 164, endPoint x: 501, endPoint y: 162, distance: 88.9
click at [501, 162] on div "+ · 4 · x + 1 = + · 2 · ( + x − 1 ) − x + · 4 · x + 1 = + · 2 · x − · 2 · 1 − x…" at bounding box center [392, 157] width 501 height 139
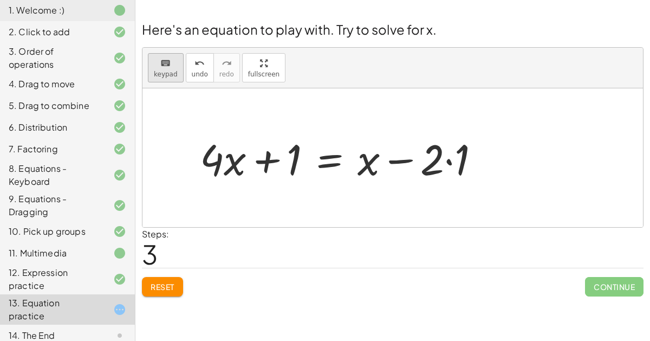
click at [157, 67] on div "keyboard" at bounding box center [166, 62] width 24 height 13
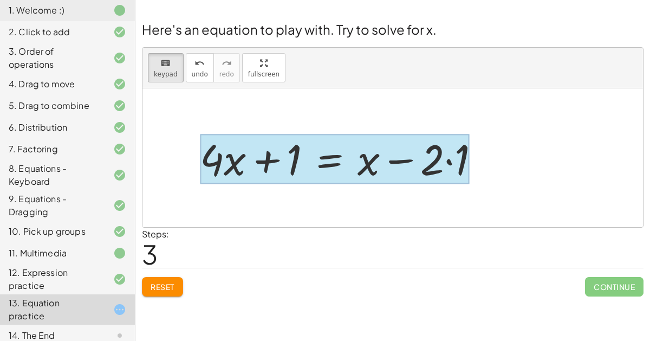
click at [339, 158] on div at bounding box center [335, 159] width 270 height 50
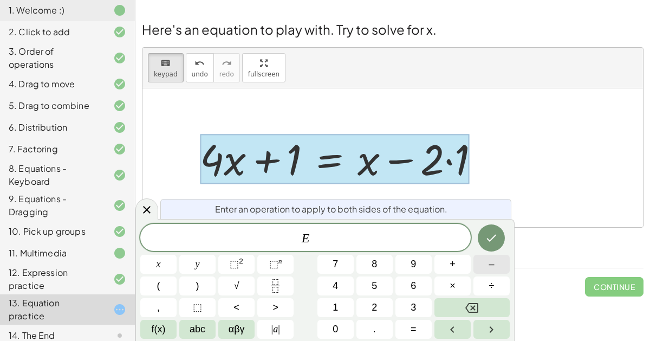
click at [485, 264] on button "–" at bounding box center [491, 264] width 36 height 19
click at [339, 303] on button "1" at bounding box center [335, 307] width 36 height 19
click at [177, 255] on div at bounding box center [158, 264] width 36 height 19
click at [498, 232] on icon "Done" at bounding box center [491, 237] width 13 height 13
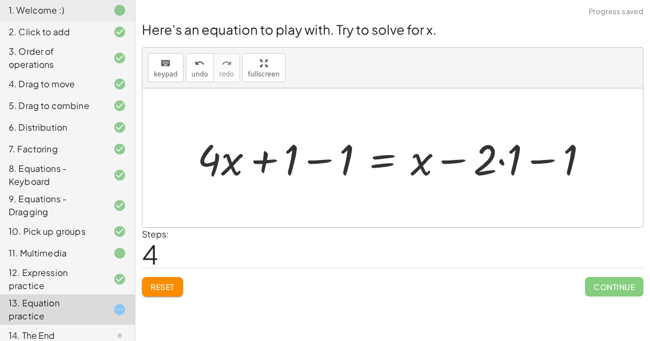
click at [314, 161] on div at bounding box center [397, 158] width 410 height 56
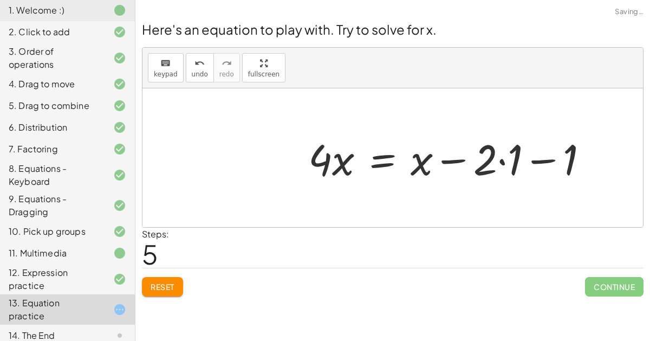
click at [537, 157] on div at bounding box center [453, 158] width 300 height 56
click at [501, 161] on div at bounding box center [453, 158] width 300 height 56
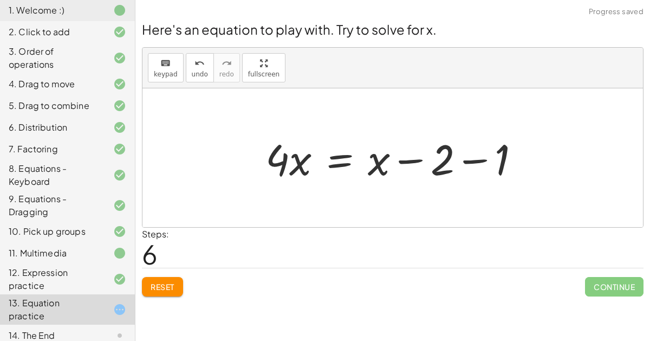
click at [470, 155] on div at bounding box center [397, 158] width 274 height 56
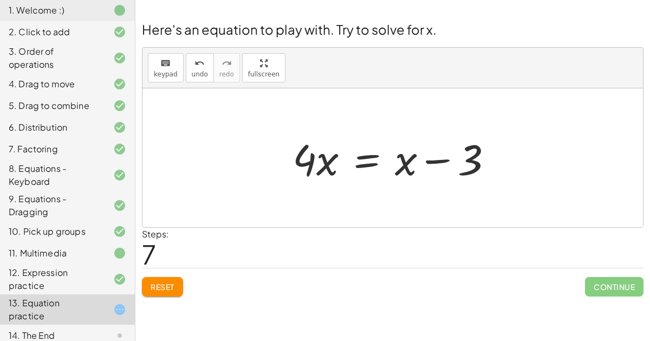
click at [401, 164] on div at bounding box center [397, 158] width 220 height 56
click at [429, 164] on div at bounding box center [397, 158] width 220 height 56
click at [171, 70] on span "keypad" at bounding box center [166, 74] width 24 height 8
click at [166, 72] on span "keypad" at bounding box center [166, 74] width 24 height 8
click at [320, 157] on div at bounding box center [397, 158] width 220 height 56
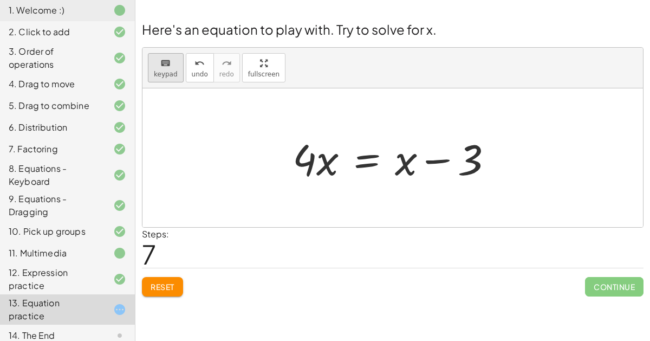
click at [161, 81] on button "keyboard keypad" at bounding box center [166, 67] width 36 height 29
click at [399, 168] on div at bounding box center [406, 159] width 22 height 50
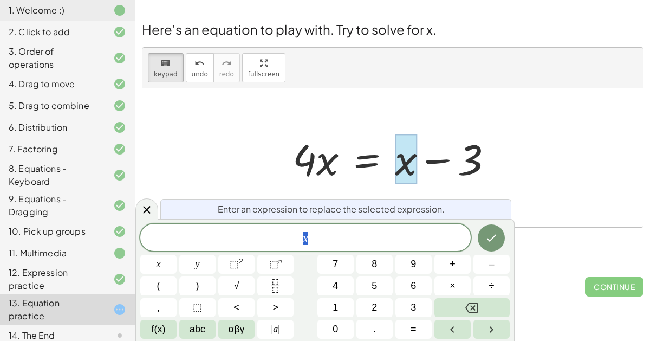
click at [406, 187] on div at bounding box center [392, 157] width 501 height 139
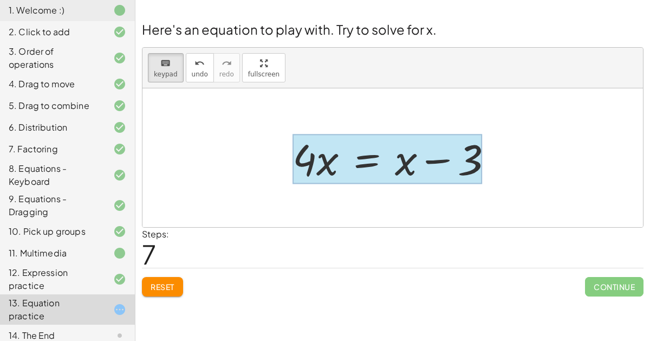
click at [367, 153] on div at bounding box center [388, 159] width 190 height 50
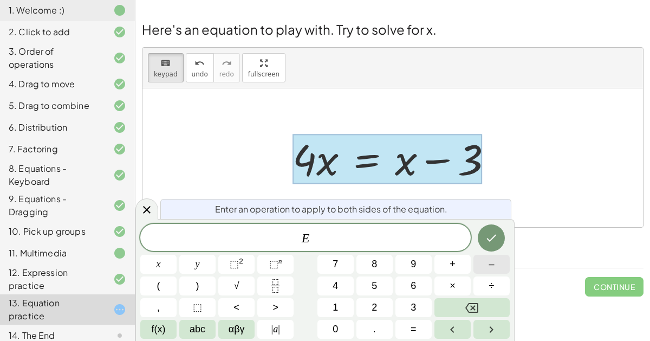
click at [508, 260] on button "–" at bounding box center [491, 264] width 36 height 19
click at [157, 268] on span "x" at bounding box center [159, 264] width 4 height 15
click at [487, 237] on icon "Done" at bounding box center [491, 237] width 13 height 13
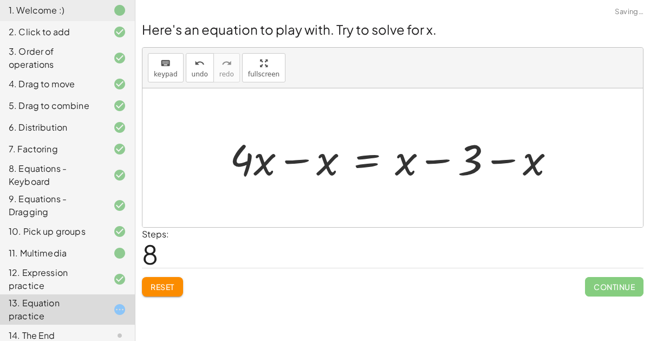
click at [501, 154] on div at bounding box center [396, 158] width 345 height 56
drag, startPoint x: 530, startPoint y: 165, endPoint x: 444, endPoint y: 163, distance: 86.2
click at [444, 163] on div at bounding box center [396, 158] width 345 height 56
click at [442, 161] on div at bounding box center [396, 158] width 345 height 56
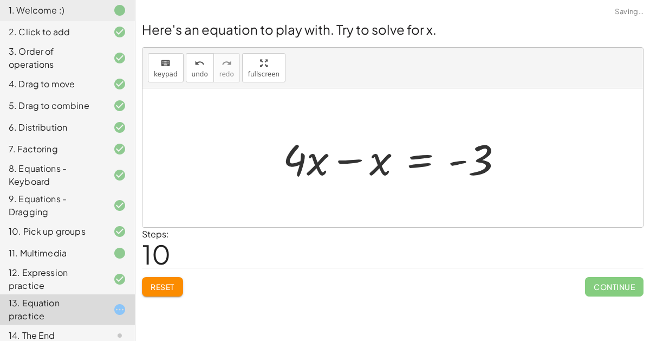
click at [299, 158] on div at bounding box center [396, 158] width 239 height 56
click at [349, 161] on div at bounding box center [396, 158] width 239 height 56
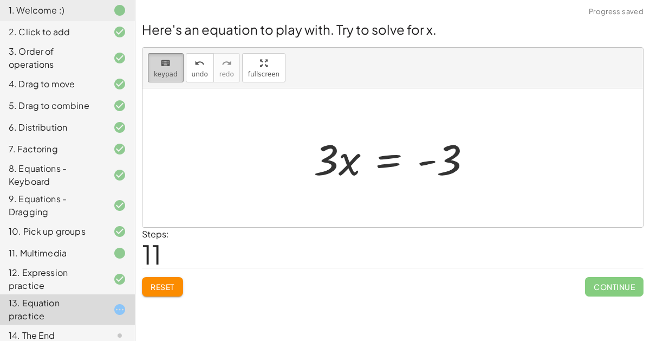
click at [165, 63] on icon "keyboard" at bounding box center [165, 63] width 10 height 13
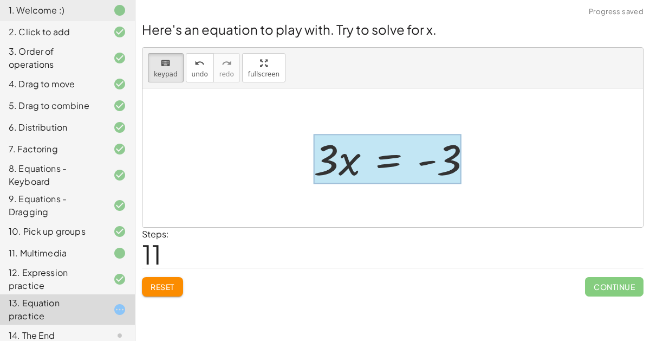
click at [390, 168] on div at bounding box center [388, 159] width 148 height 50
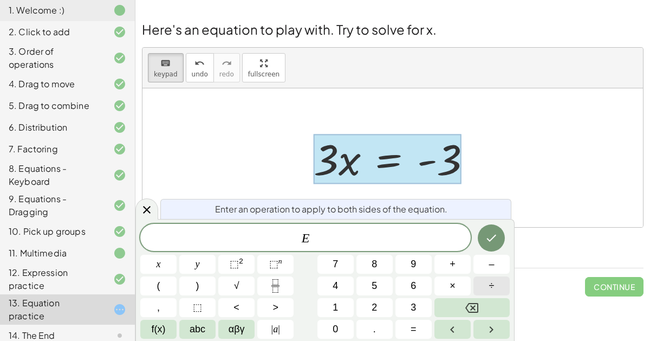
click at [490, 282] on span "÷" at bounding box center [491, 285] width 5 height 15
click at [411, 307] on span "3" at bounding box center [413, 307] width 5 height 15
click at [484, 247] on button "Done" at bounding box center [491, 237] width 27 height 27
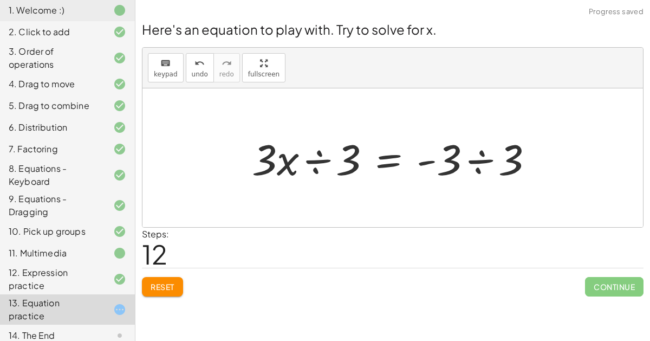
click at [474, 160] on div at bounding box center [396, 158] width 301 height 56
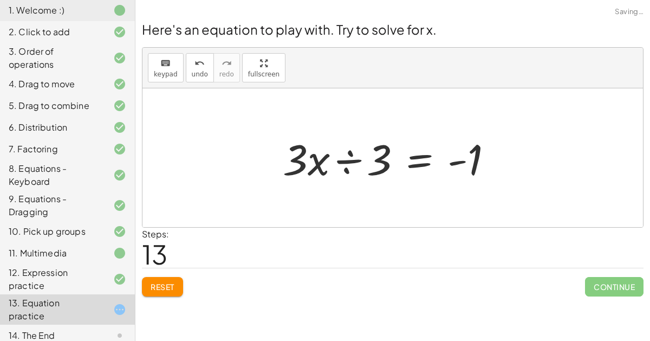
click at [321, 161] on div at bounding box center [392, 158] width 230 height 56
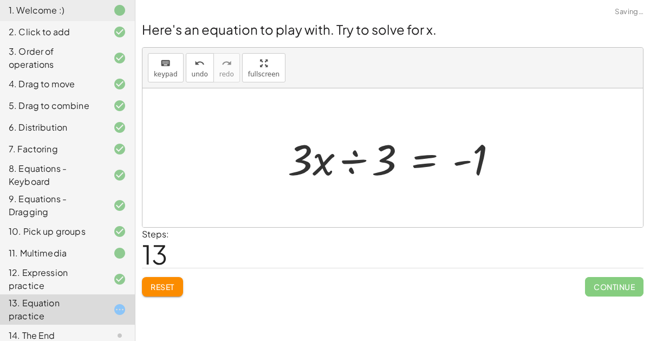
click at [362, 163] on div at bounding box center [397, 158] width 230 height 56
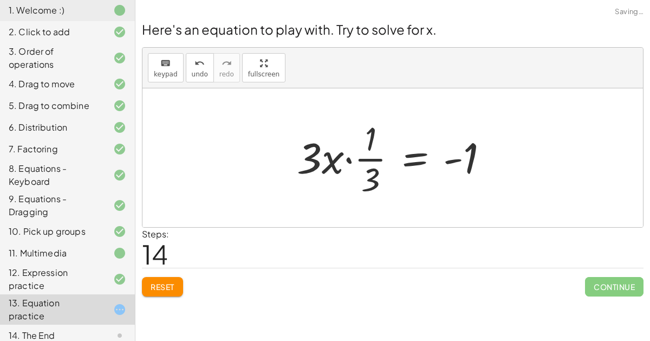
click at [349, 161] on div at bounding box center [396, 157] width 211 height 83
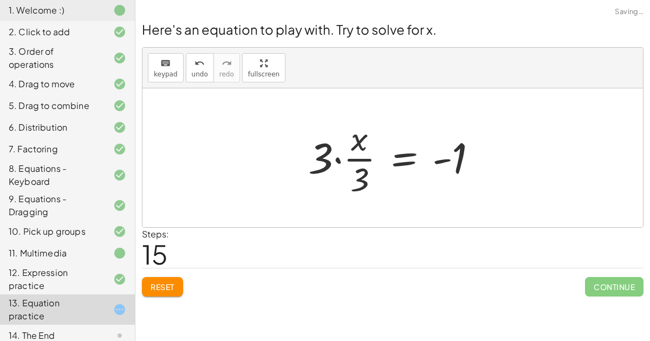
click at [338, 159] on div at bounding box center [397, 157] width 189 height 83
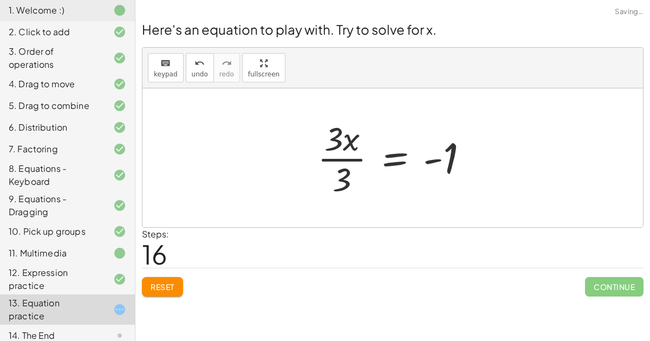
click at [339, 157] on div at bounding box center [397, 157] width 170 height 83
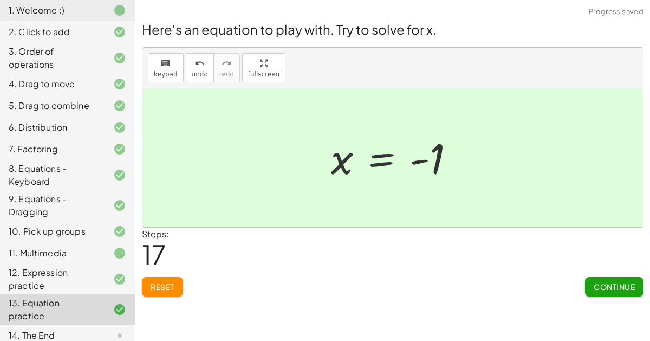
click at [607, 287] on span "Continue" at bounding box center [614, 287] width 41 height 10
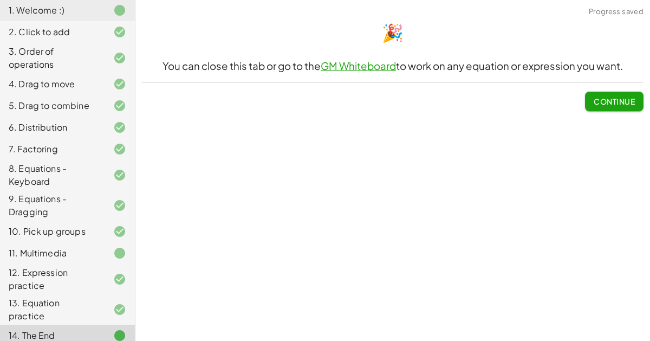
click at [606, 105] on span "Continue" at bounding box center [614, 101] width 41 height 10
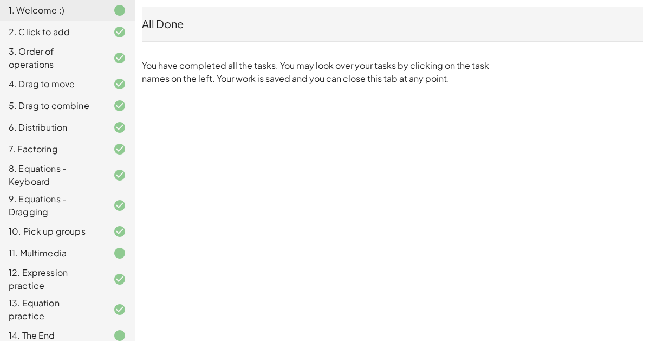
click at [112, 329] on div at bounding box center [111, 335] width 30 height 13
click at [112, 295] on div "13. Equation practice" at bounding box center [67, 309] width 135 height 30
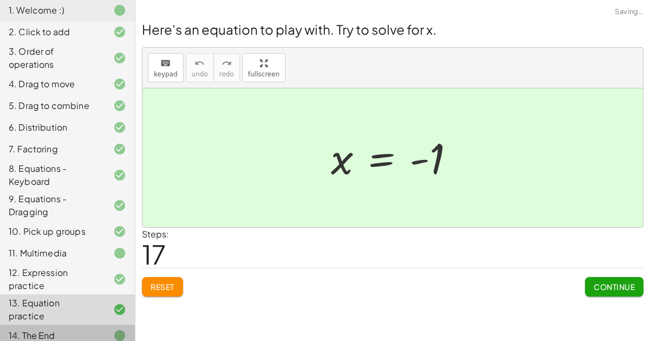
click at [117, 303] on icon at bounding box center [119, 309] width 13 height 13
click at [106, 329] on div at bounding box center [111, 335] width 30 height 13
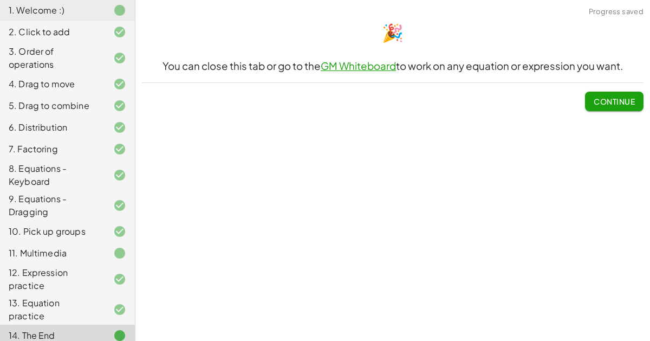
click at [359, 67] on link "GM Whiteboard" at bounding box center [358, 66] width 75 height 12
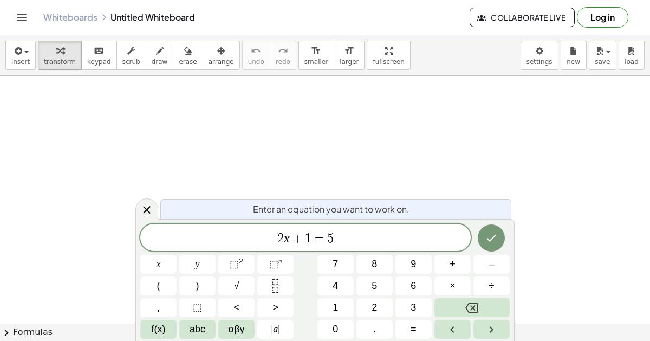
click at [605, 14] on button "Log in" at bounding box center [602, 17] width 51 height 21
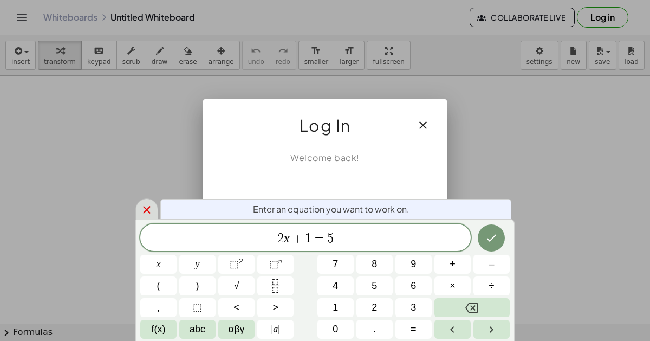
click at [145, 205] on icon at bounding box center [146, 209] width 13 height 13
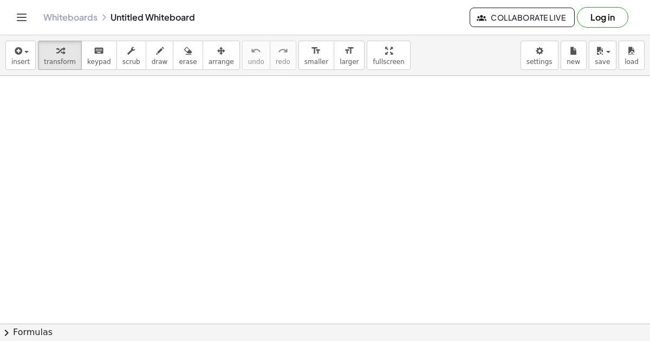
click at [610, 25] on button "Log in" at bounding box center [602, 17] width 51 height 21
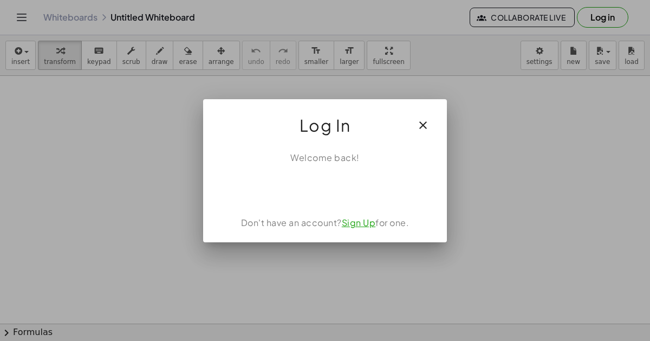
click at [344, 225] on link "Sign Up" at bounding box center [359, 222] width 34 height 11
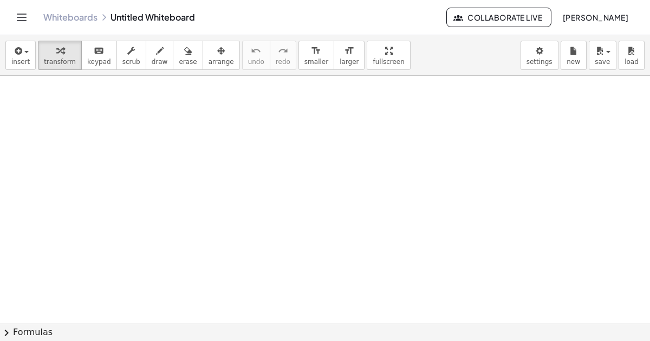
click at [592, 18] on span "Logan Ceron" at bounding box center [595, 17] width 66 height 10
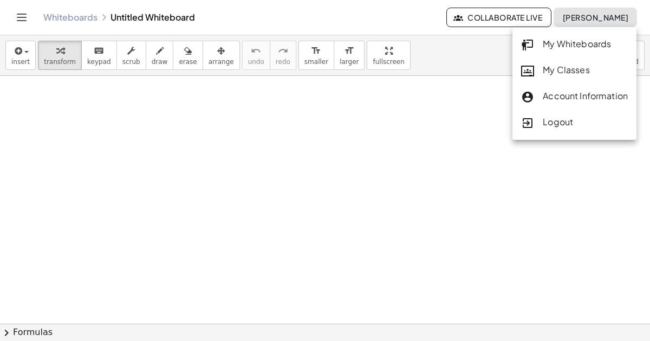
click at [546, 90] on div "Account Information" at bounding box center [574, 96] width 107 height 14
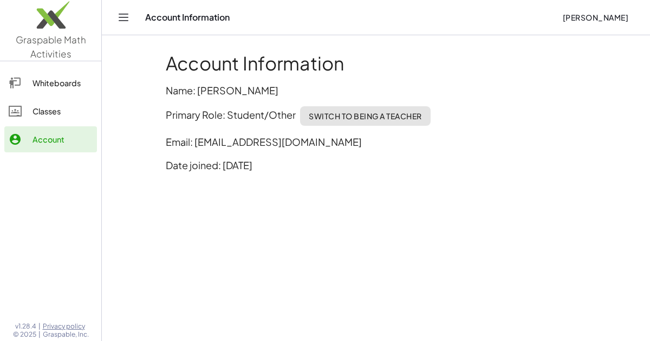
click at [68, 105] on div "Classes" at bounding box center [63, 111] width 60 height 13
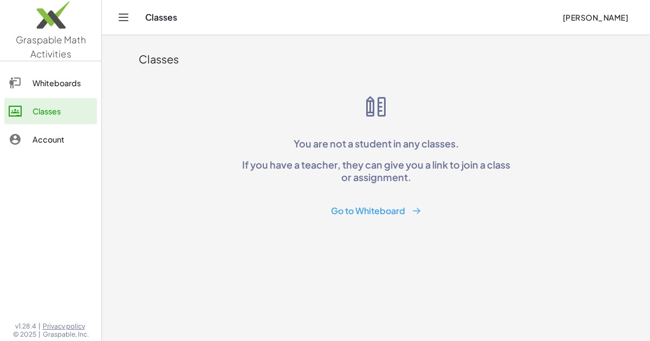
click at [66, 136] on div "Account" at bounding box center [63, 139] width 60 height 13
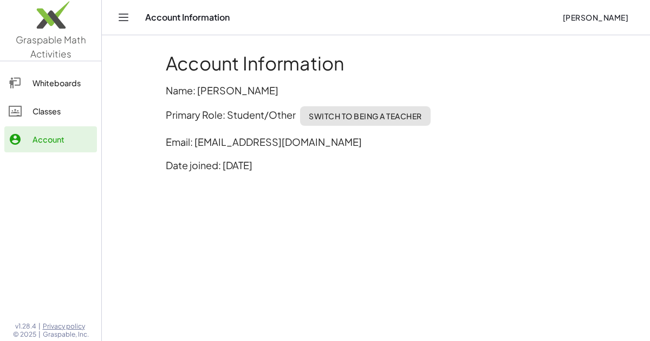
click at [59, 84] on div "Whiteboards" at bounding box center [63, 82] width 60 height 13
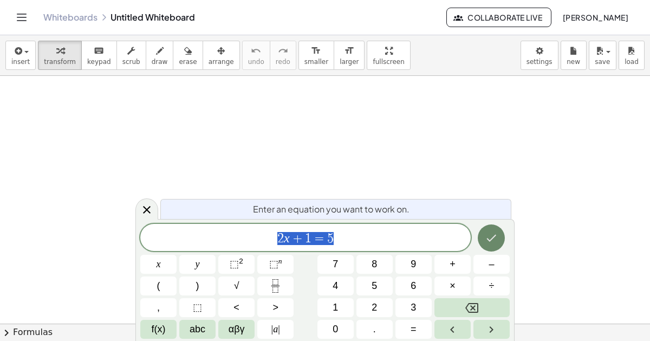
click at [495, 237] on icon "Done" at bounding box center [491, 237] width 13 height 13
